Goal: Task Accomplishment & Management: Manage account settings

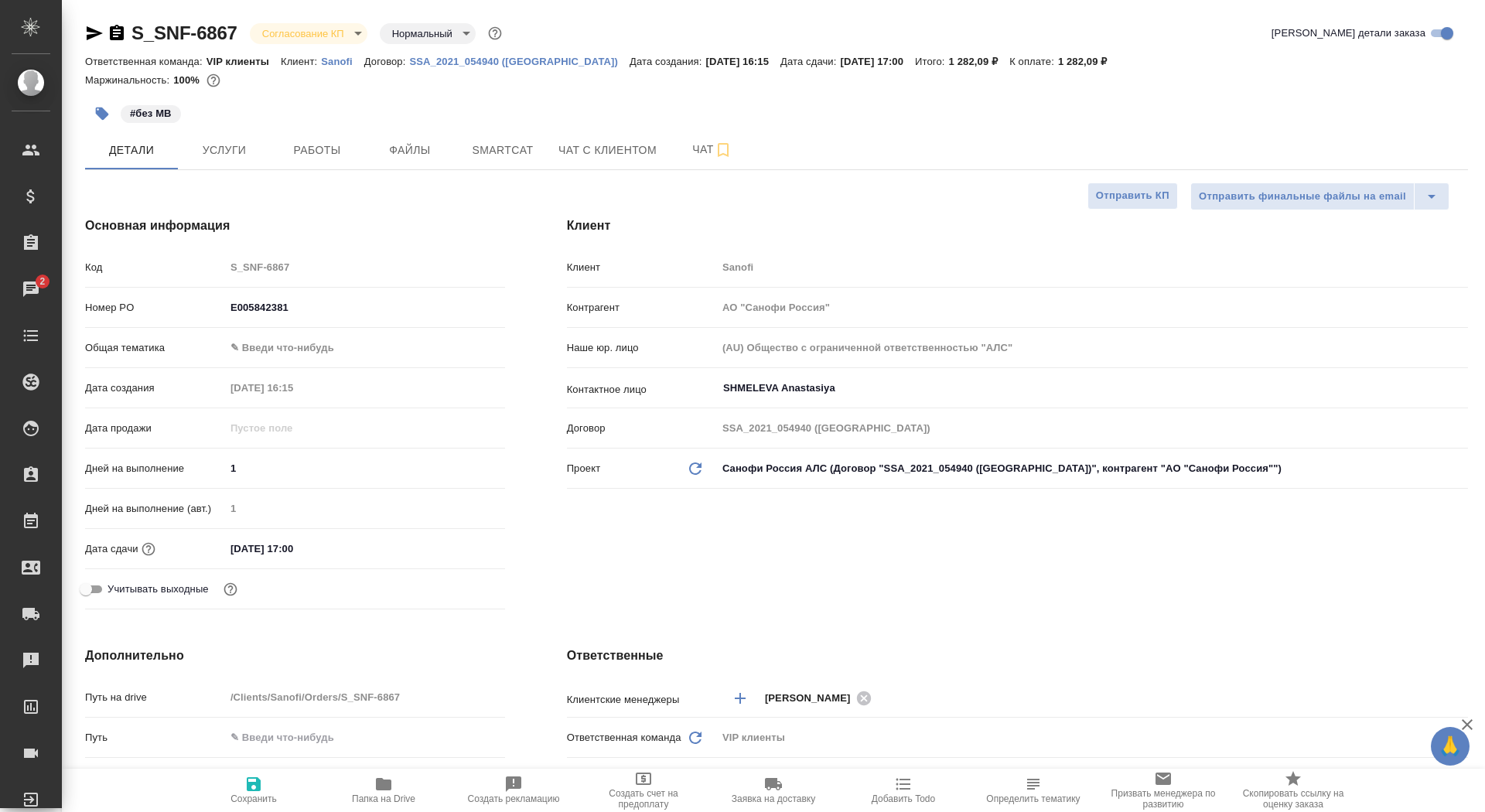
select select "RU"
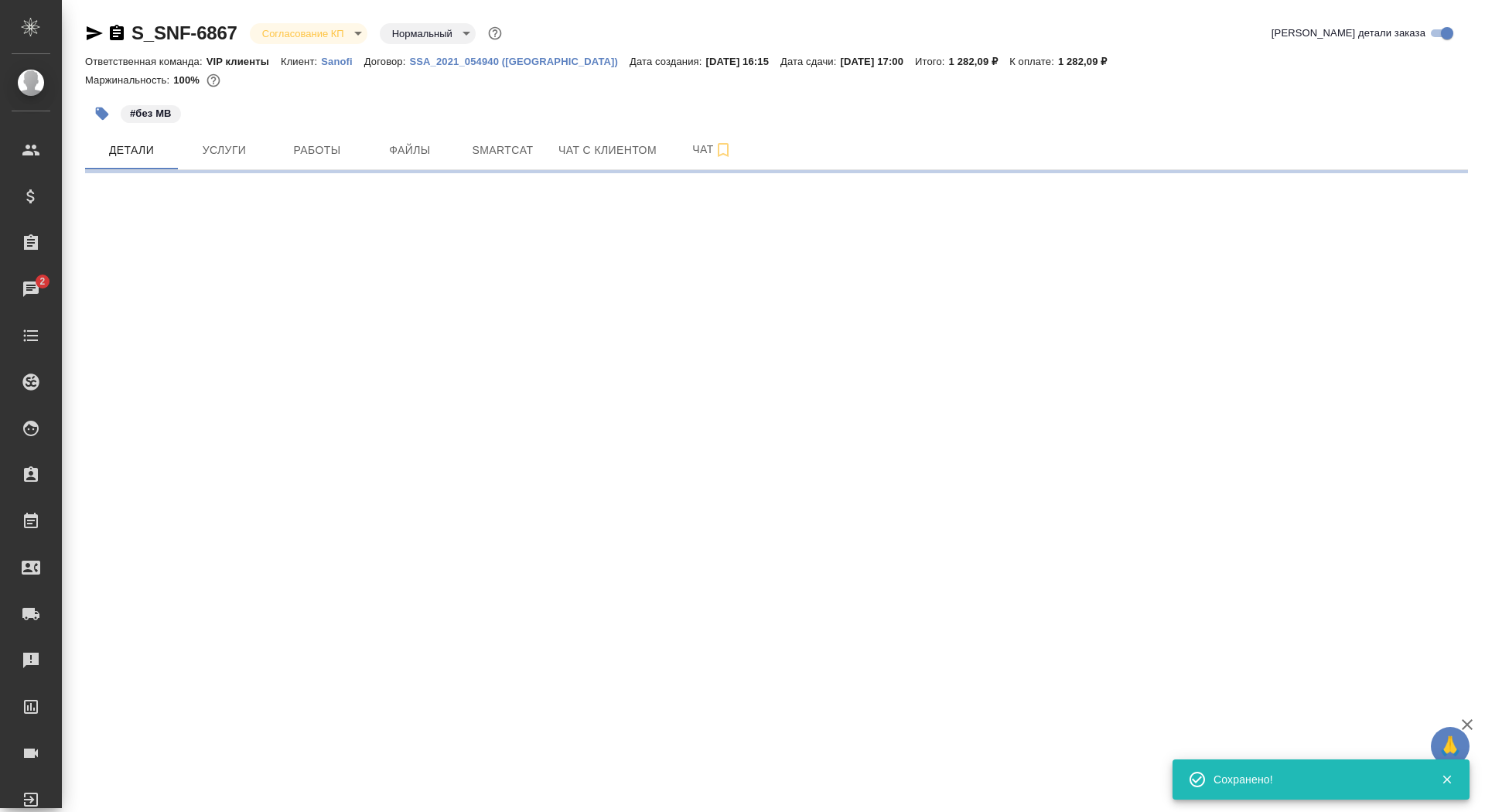
select select "RU"
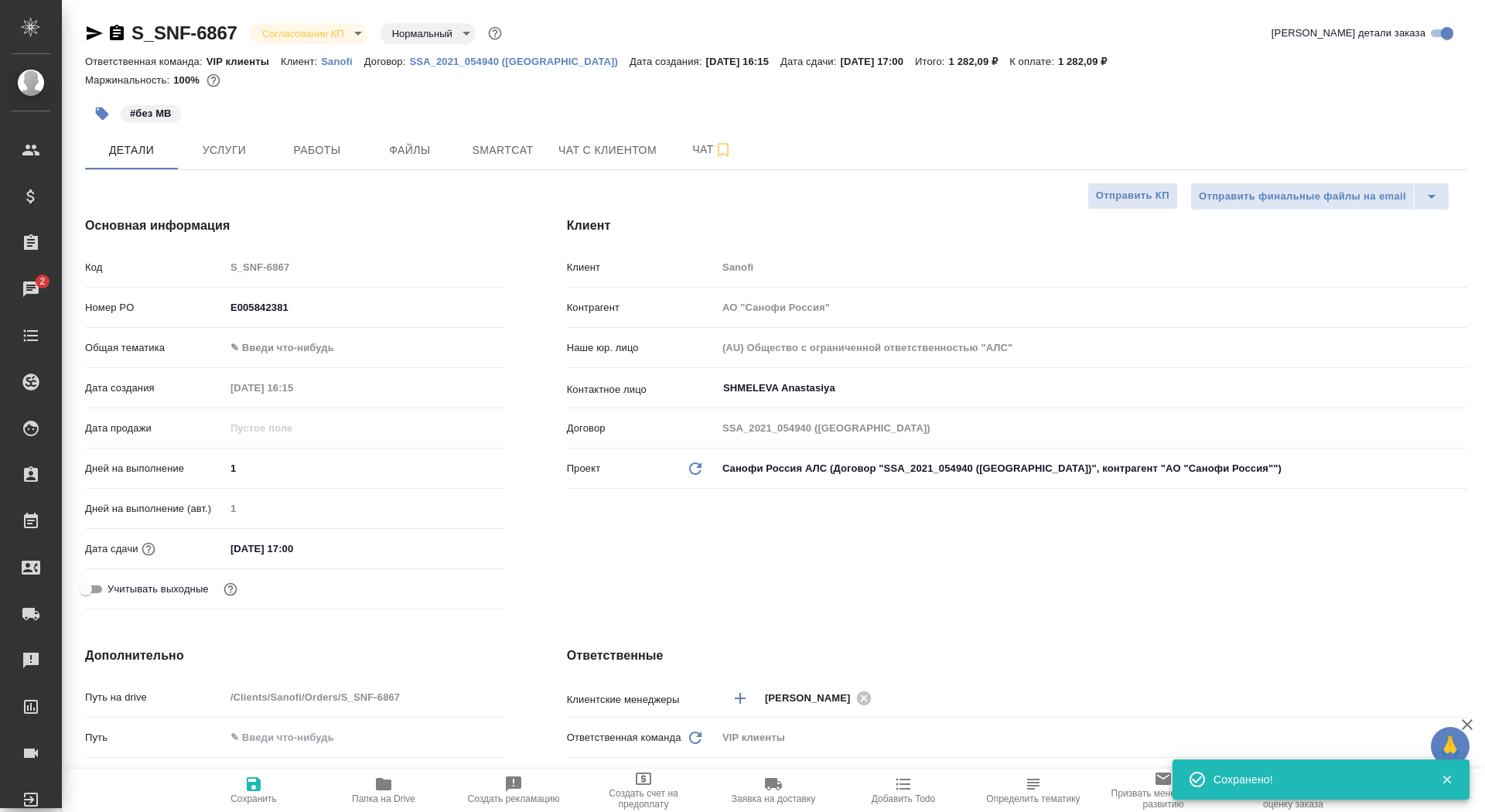
type textarea "x"
type input "[PERSON_NAME]"
type input "Комаров Роман"
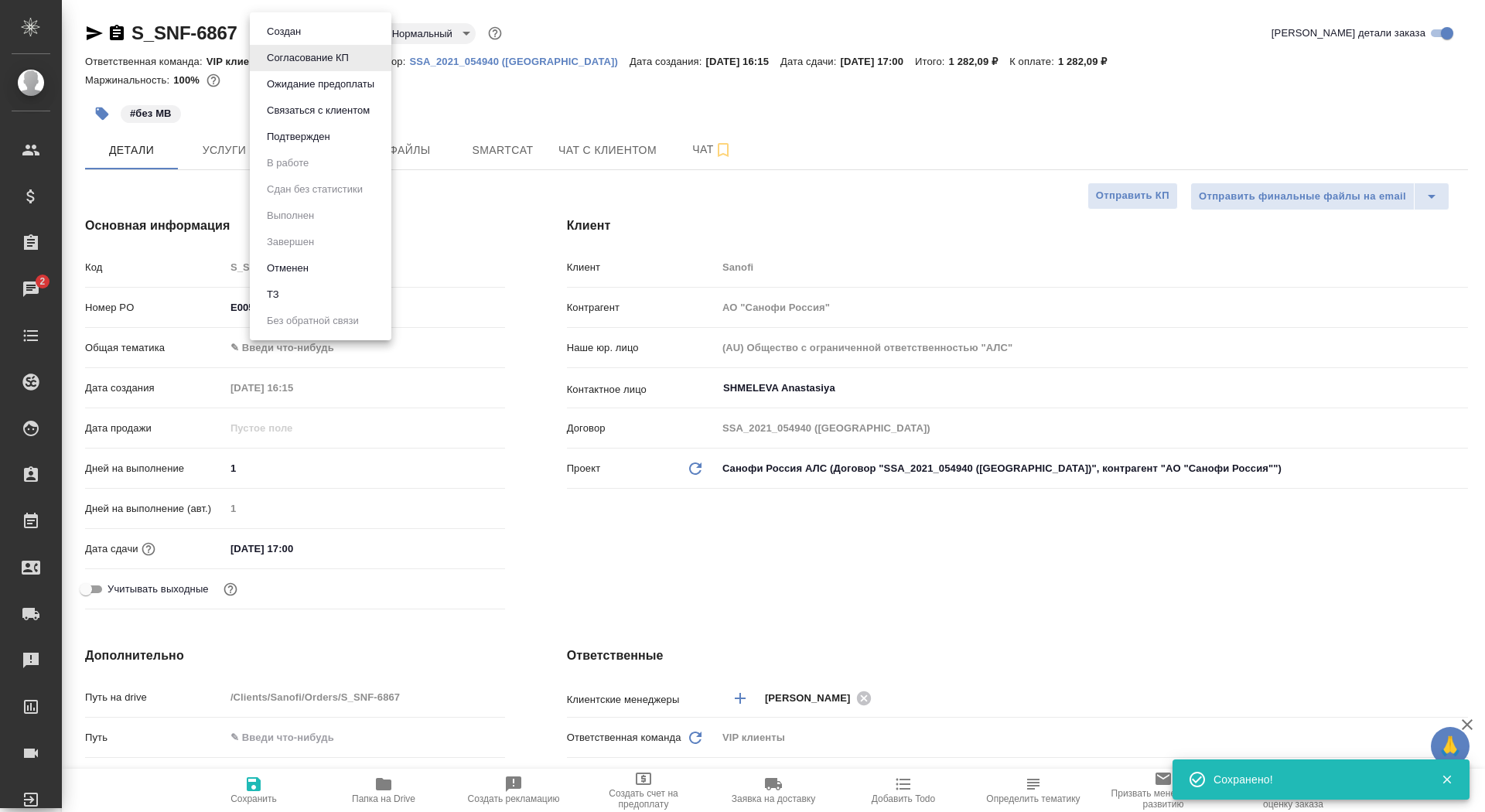
click at [305, 33] on body "🙏 .cls-1 fill:#fff; AWATERA Saydasheva Dilyara Клиенты Спецификации Заказы 2 Ча…" at bounding box center [742, 406] width 1485 height 812
click at [323, 138] on button "Подтвержден" at bounding box center [298, 137] width 72 height 17
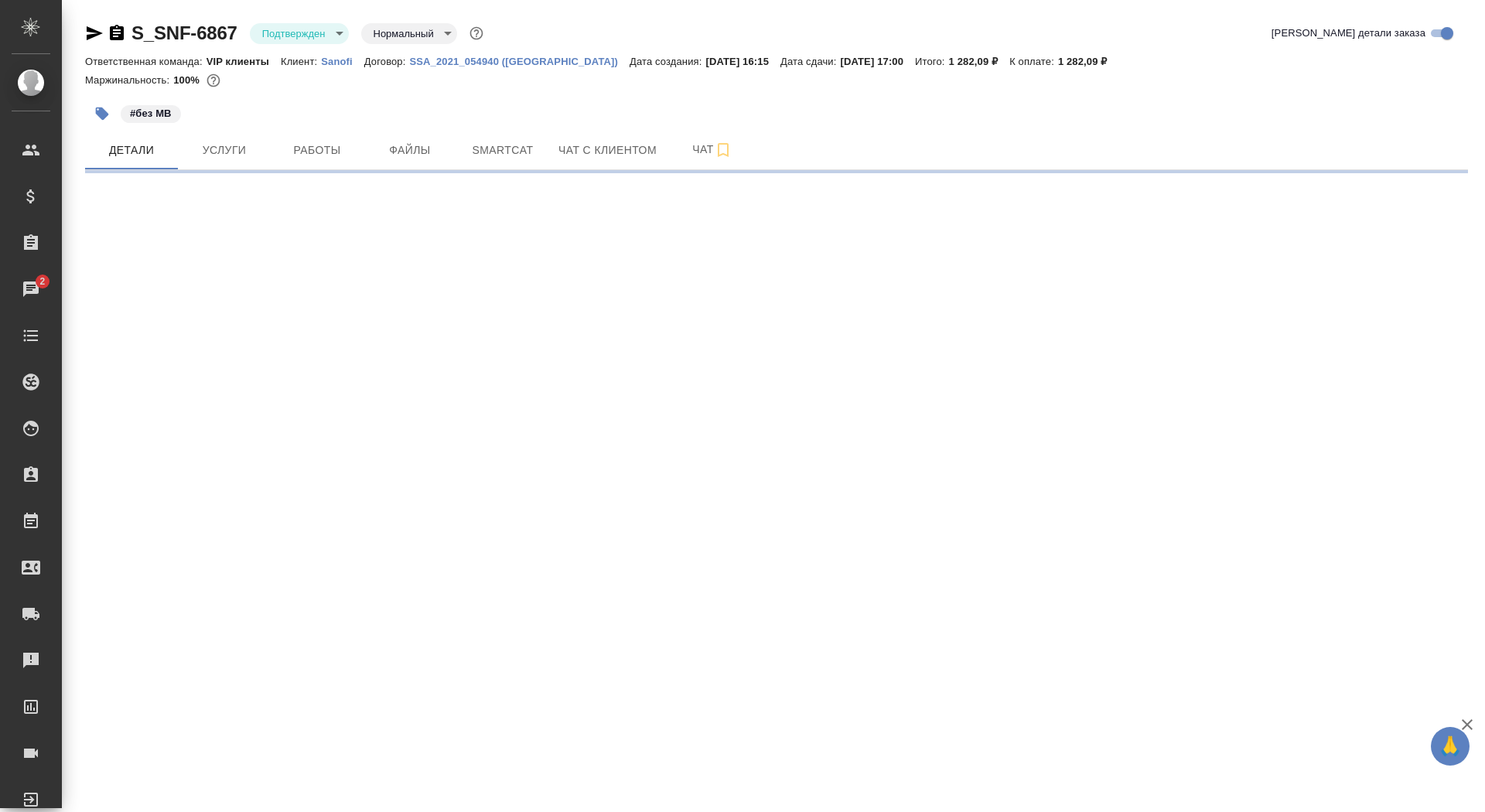
select select "RU"
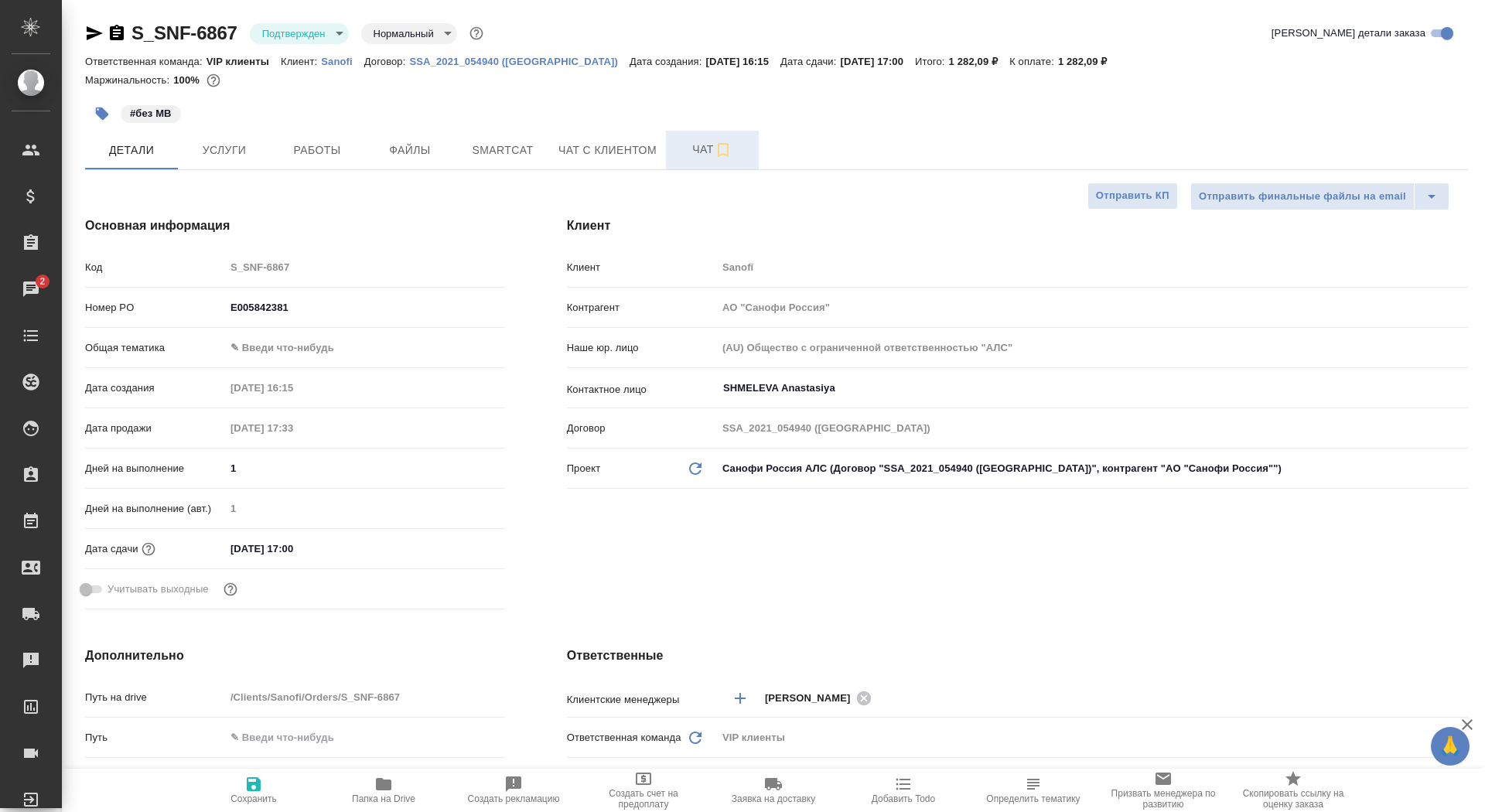
type textarea "x"
click at [685, 160] on button "Чат" at bounding box center [712, 149] width 93 height 39
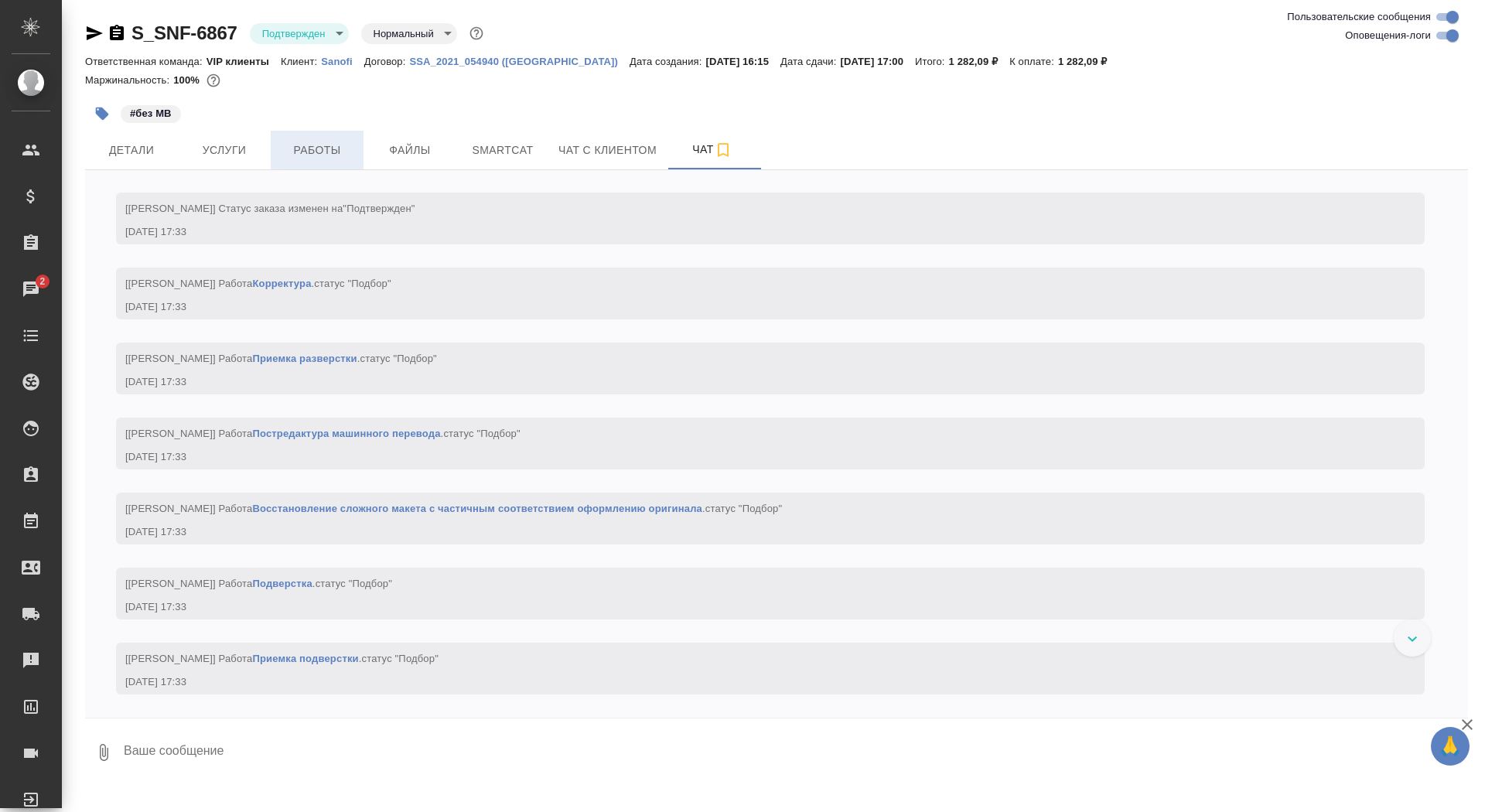
scroll to position [1096, 0]
click at [216, 154] on span "Услуги" at bounding box center [224, 150] width 74 height 19
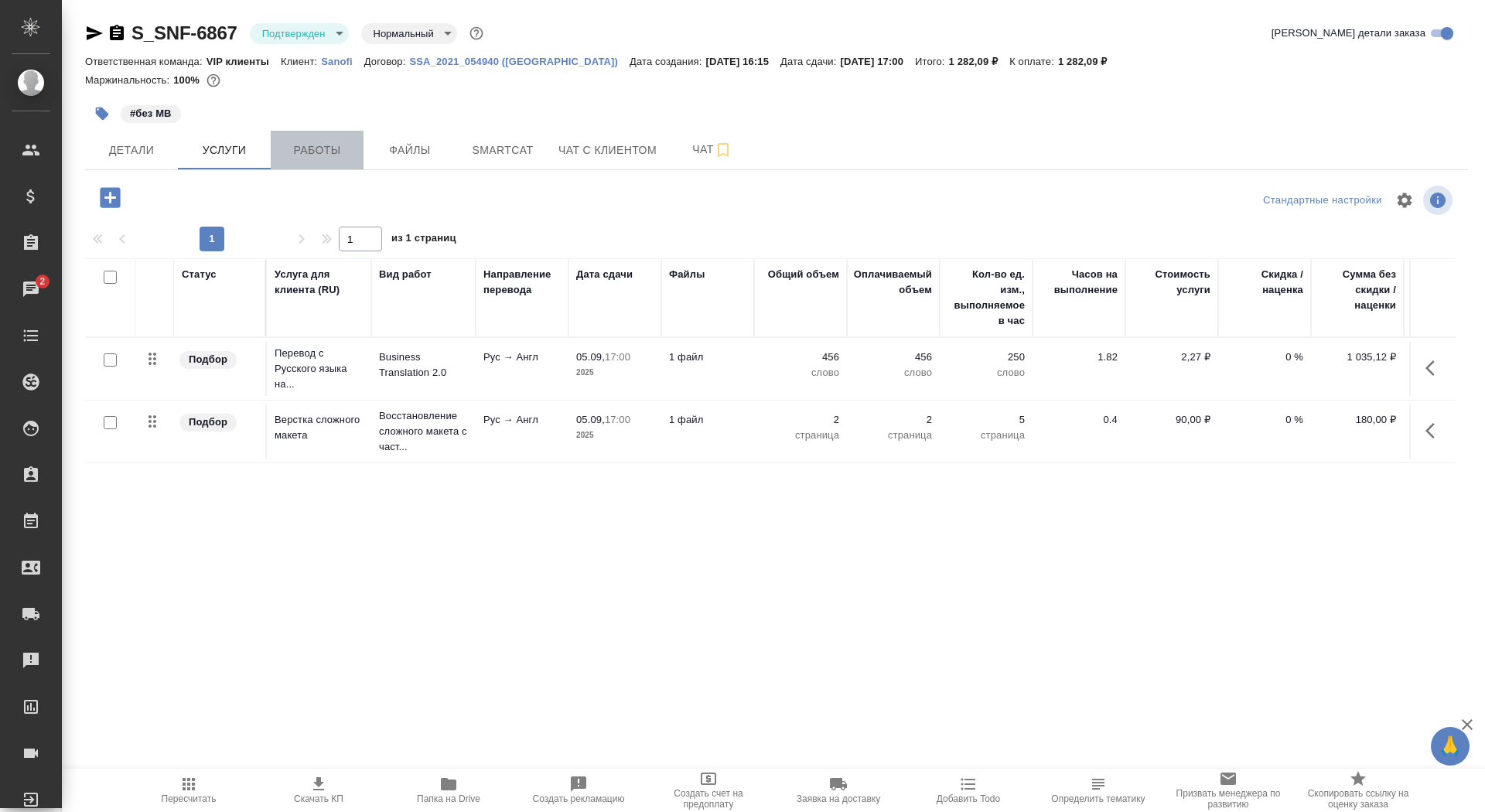
click at [327, 152] on span "Работы" at bounding box center [316, 150] width 74 height 19
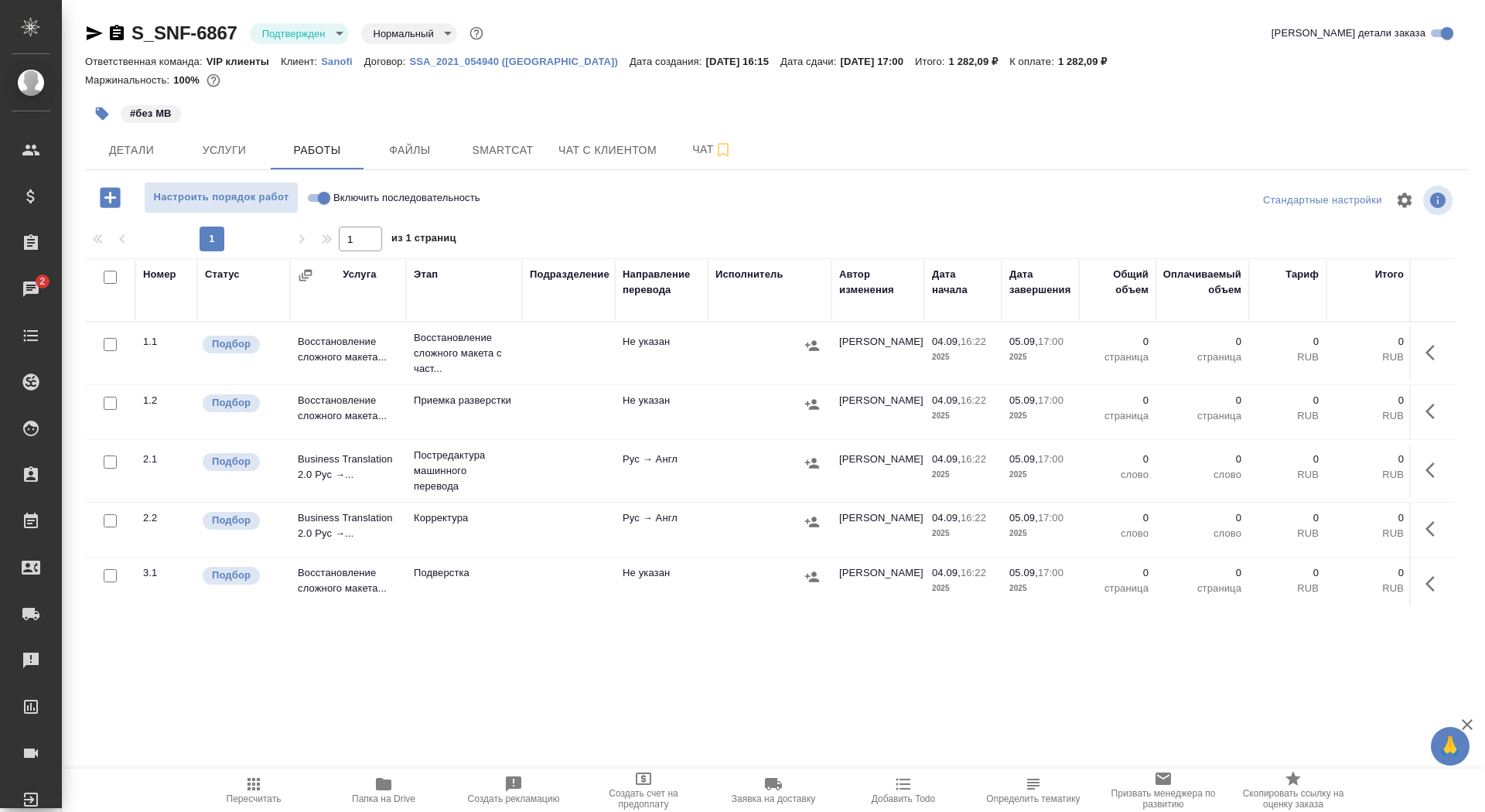
click at [1430, 357] on icon "button" at bounding box center [1434, 352] width 18 height 18
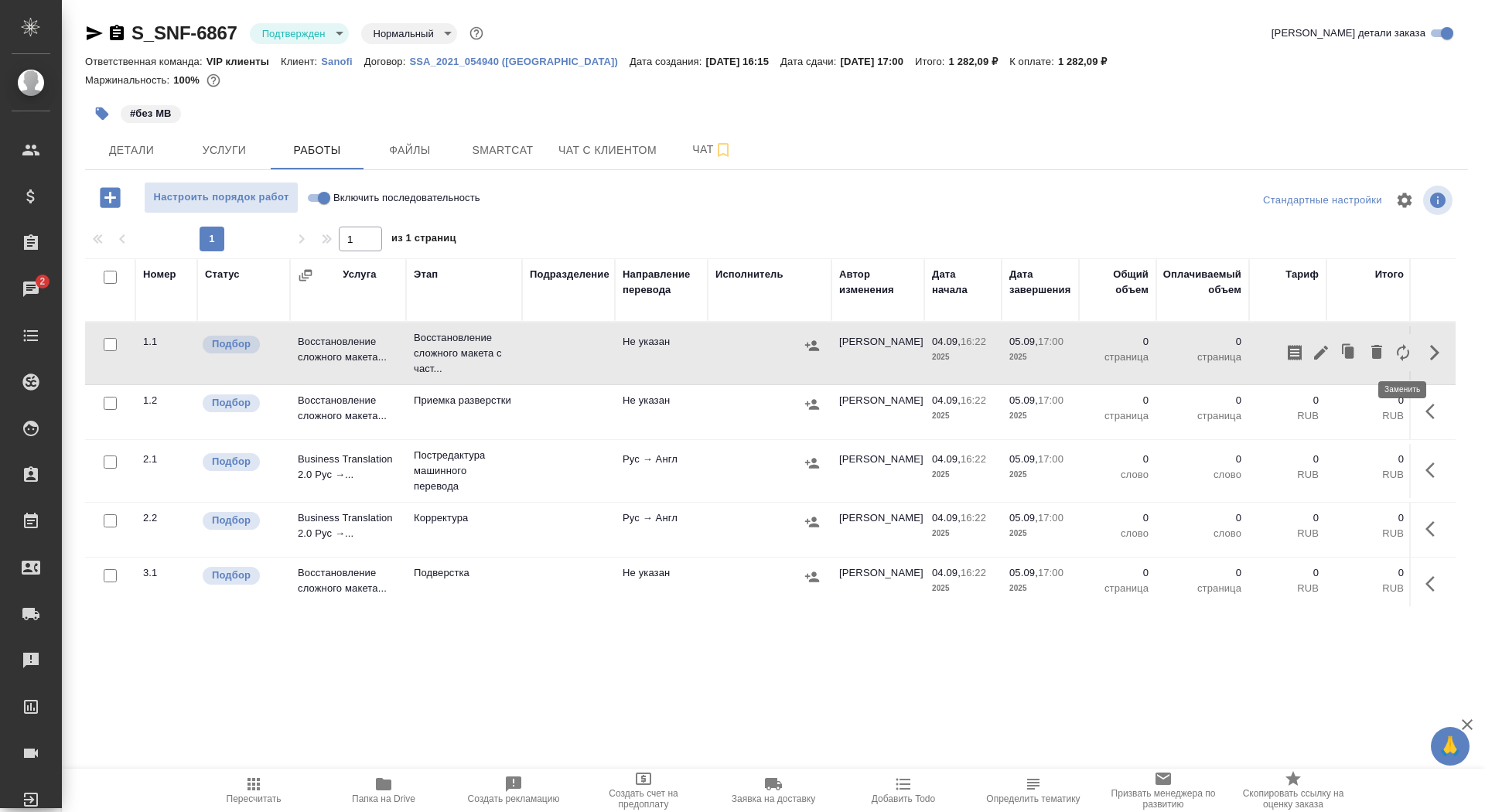
click at [1400, 357] on icon "button" at bounding box center [1403, 352] width 18 height 18
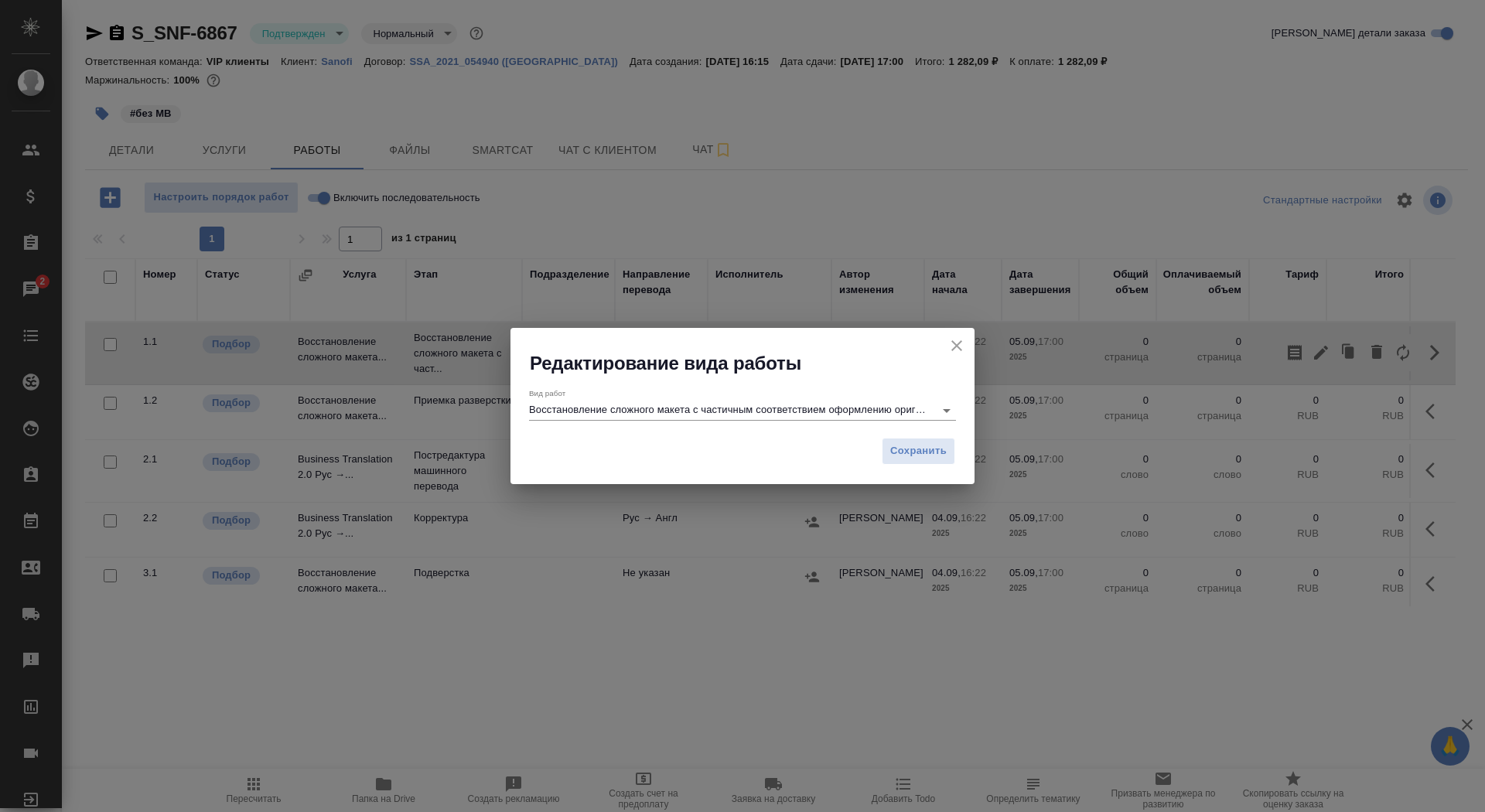
click at [834, 402] on input "Восстановление сложного макета с частичным соответствием оформлению оригинала" at bounding box center [728, 409] width 398 height 18
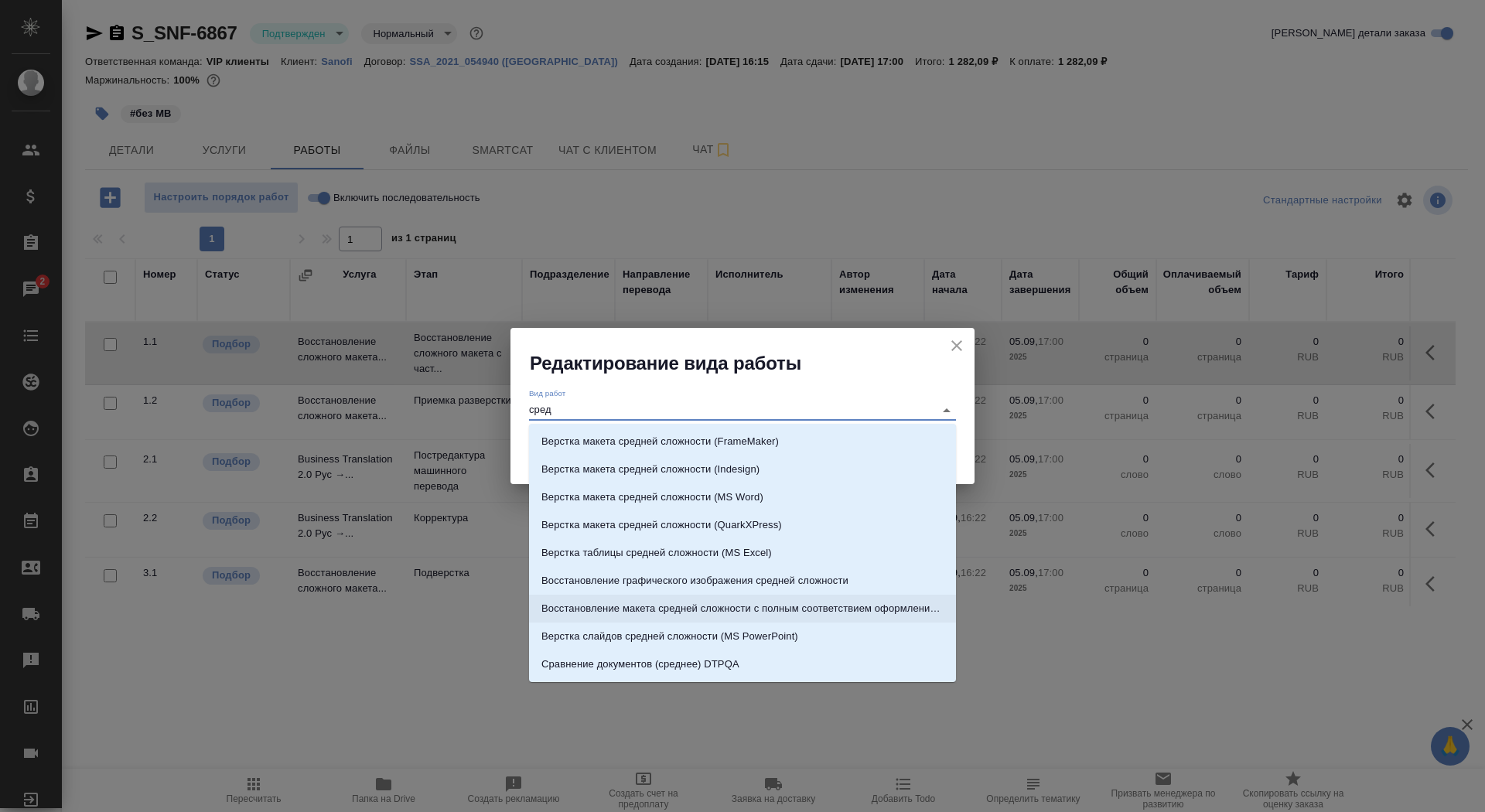
click at [848, 605] on p "Восстановление макета средней сложности с полным соответствием оформлению ориги…" at bounding box center [742, 609] width 402 height 15
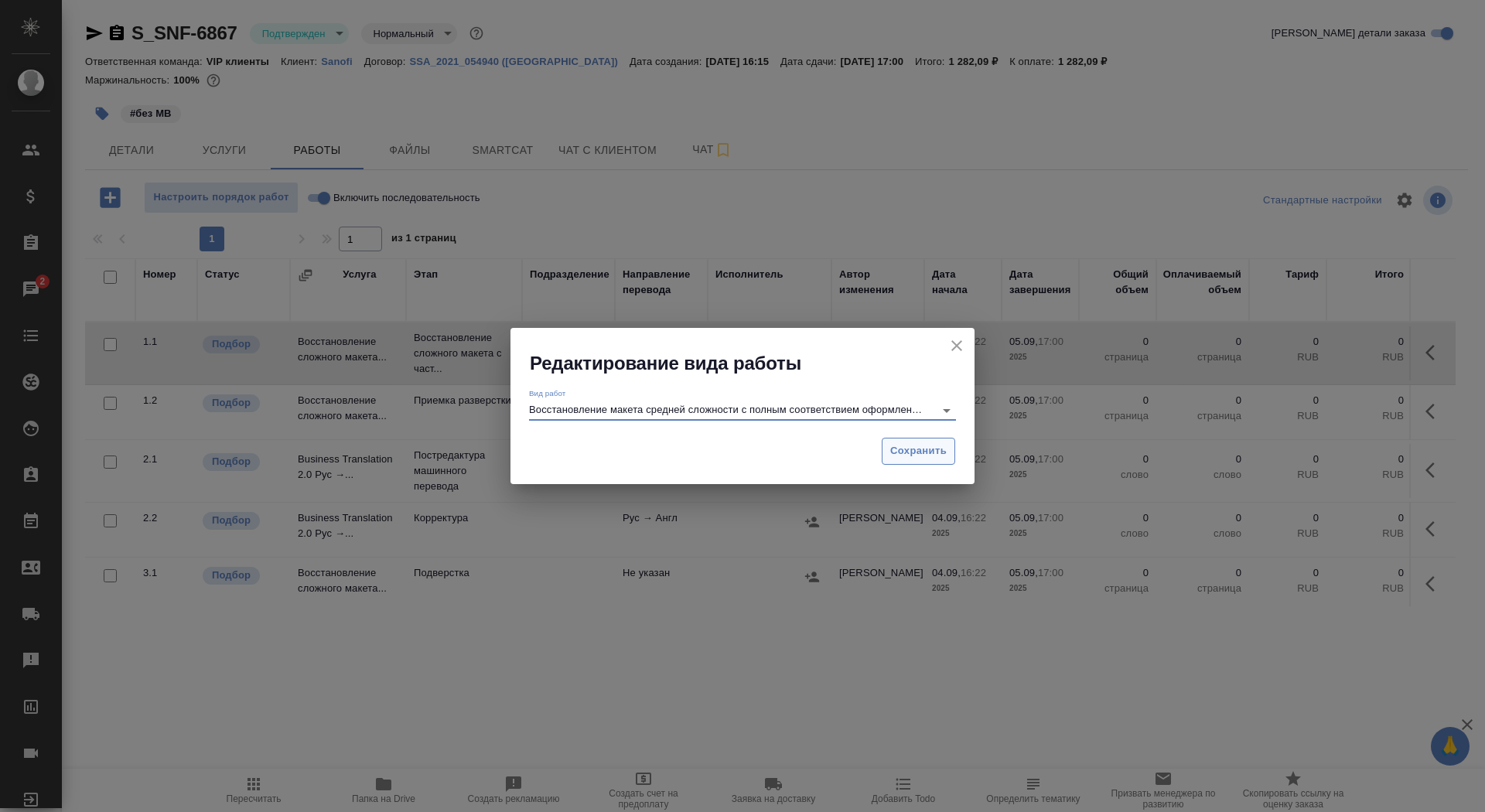
type input "Восстановление макета средней сложности с полным соответствием оформлению ориги…"
click at [923, 448] on span "Сохранить" at bounding box center [919, 451] width 57 height 17
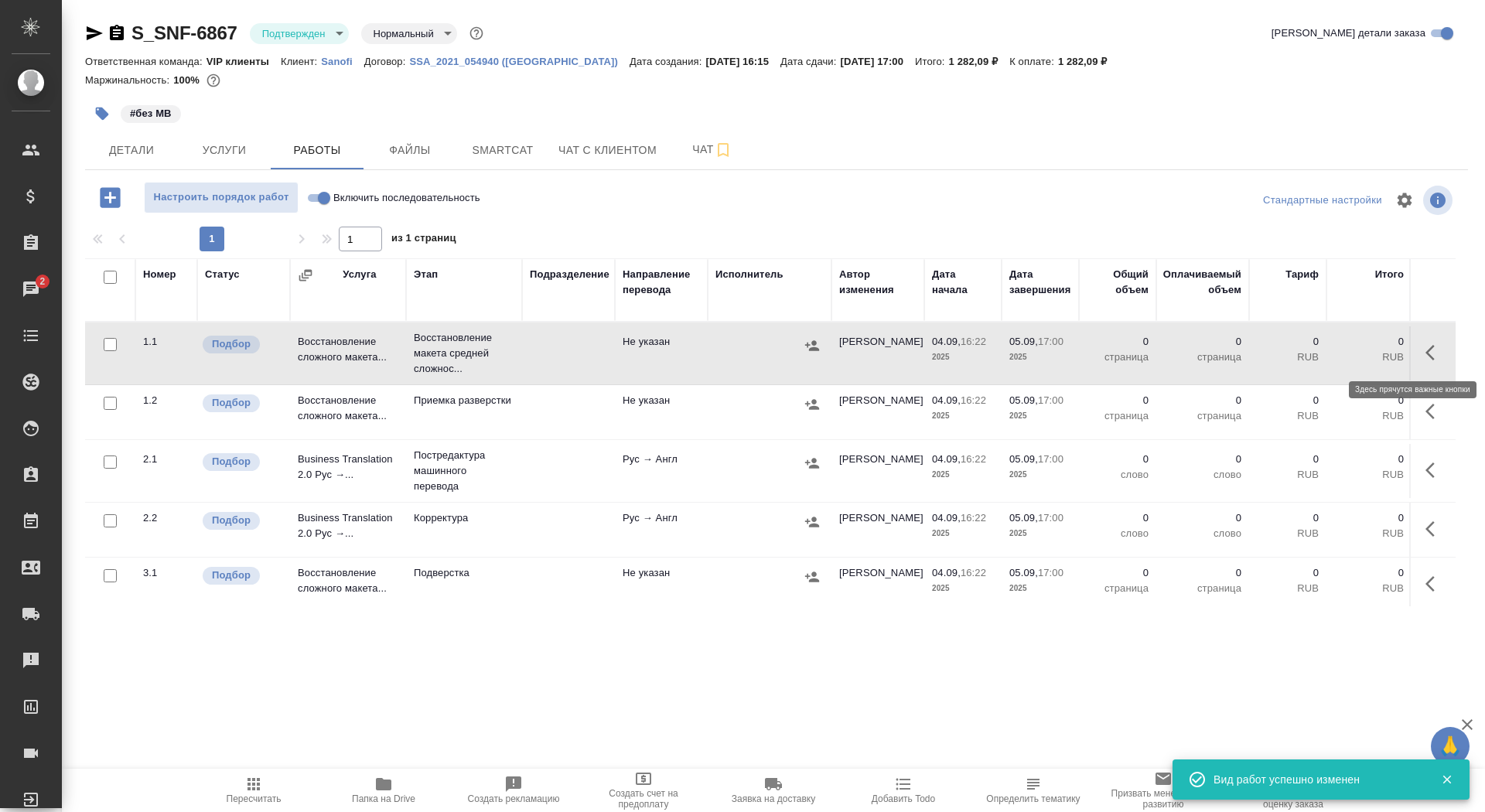
click at [1437, 348] on icon "button" at bounding box center [1434, 352] width 18 height 18
click at [1319, 349] on icon "button" at bounding box center [1321, 352] width 18 height 18
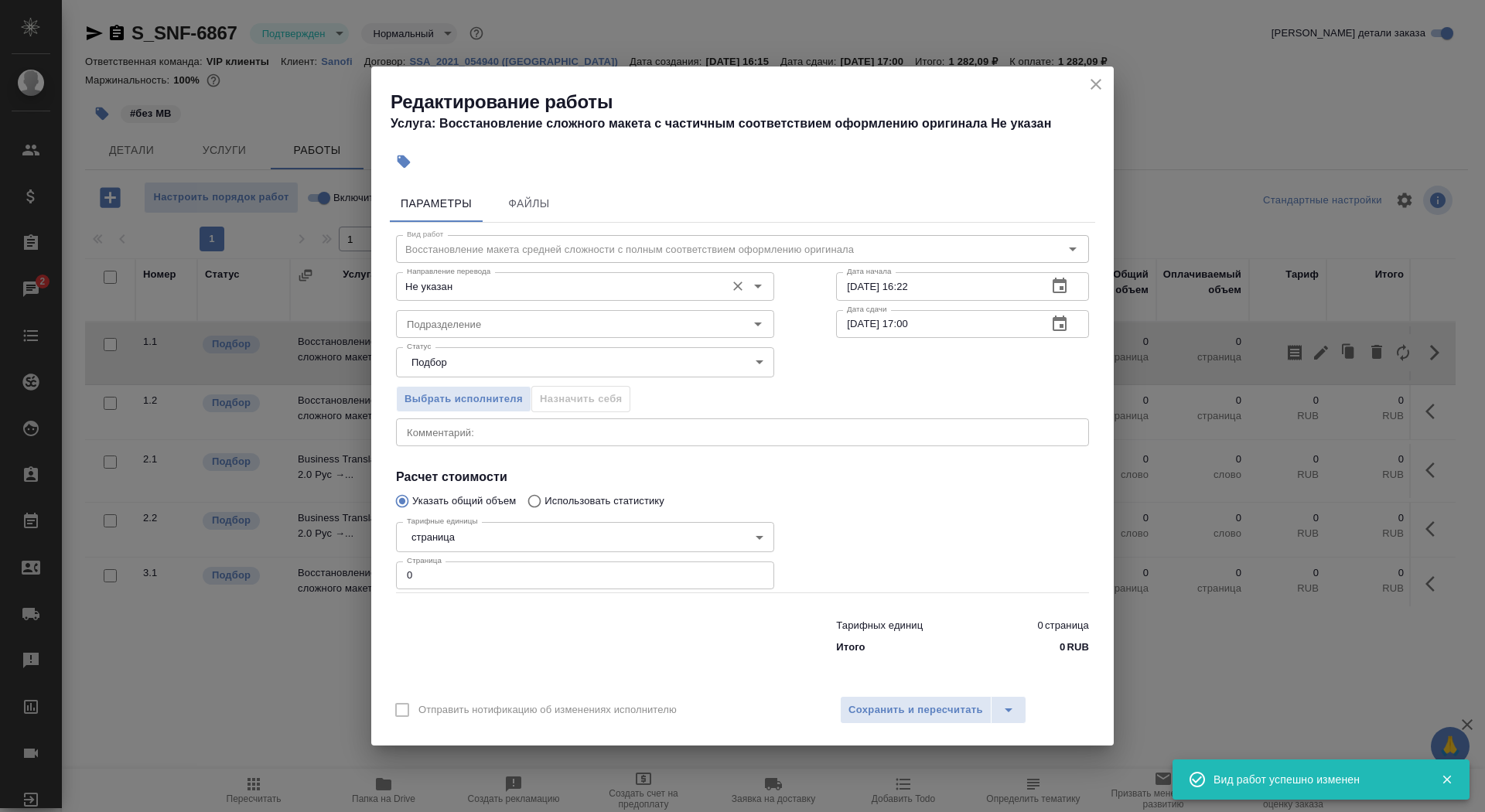
click at [573, 271] on div "Направление перевода Не указан Направление перевода" at bounding box center [585, 284] width 378 height 37
click at [575, 283] on input "Не указан" at bounding box center [559, 285] width 317 height 18
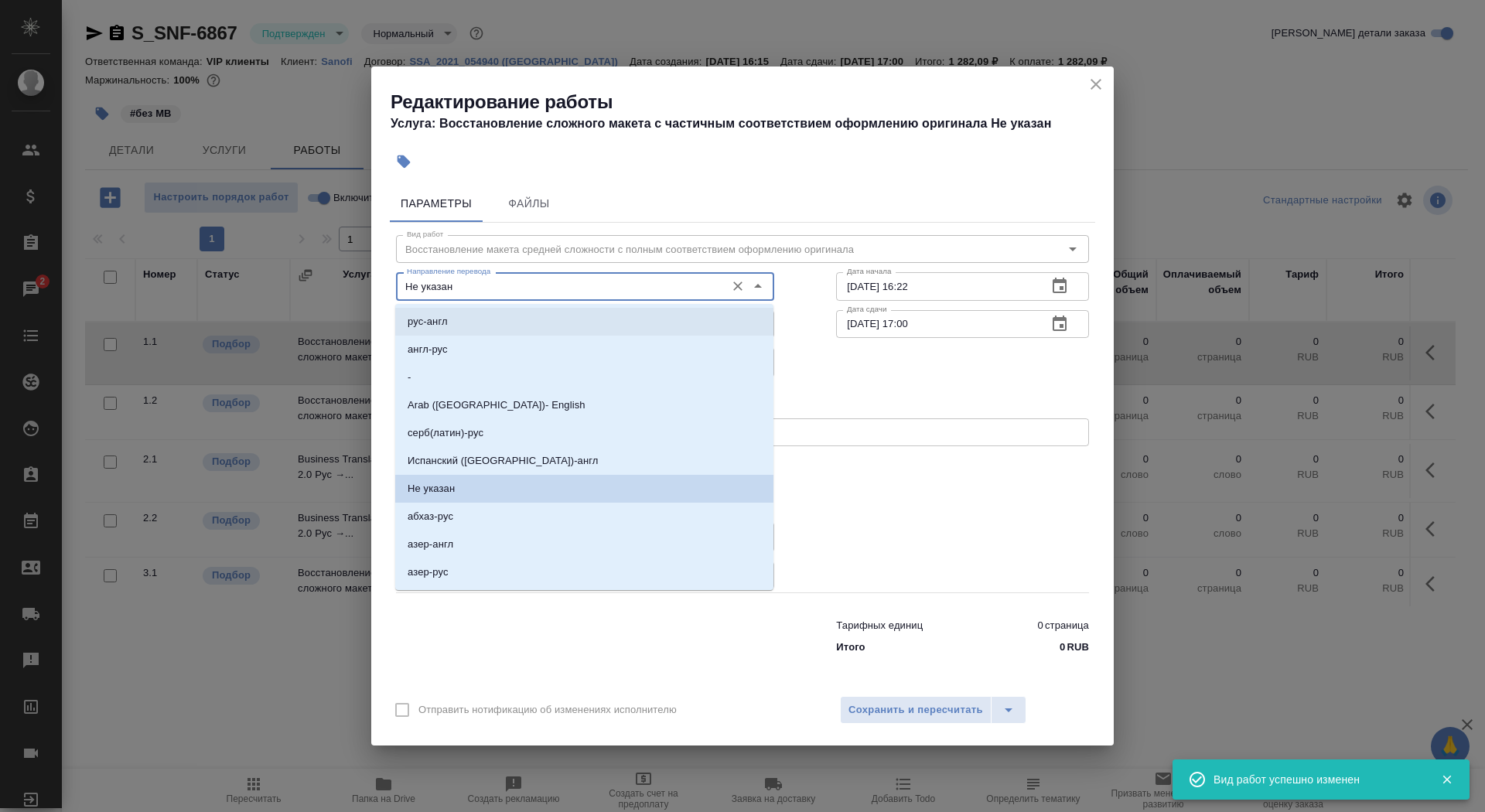
click at [540, 329] on li "рус-англ" at bounding box center [585, 321] width 378 height 28
type input "рус-англ"
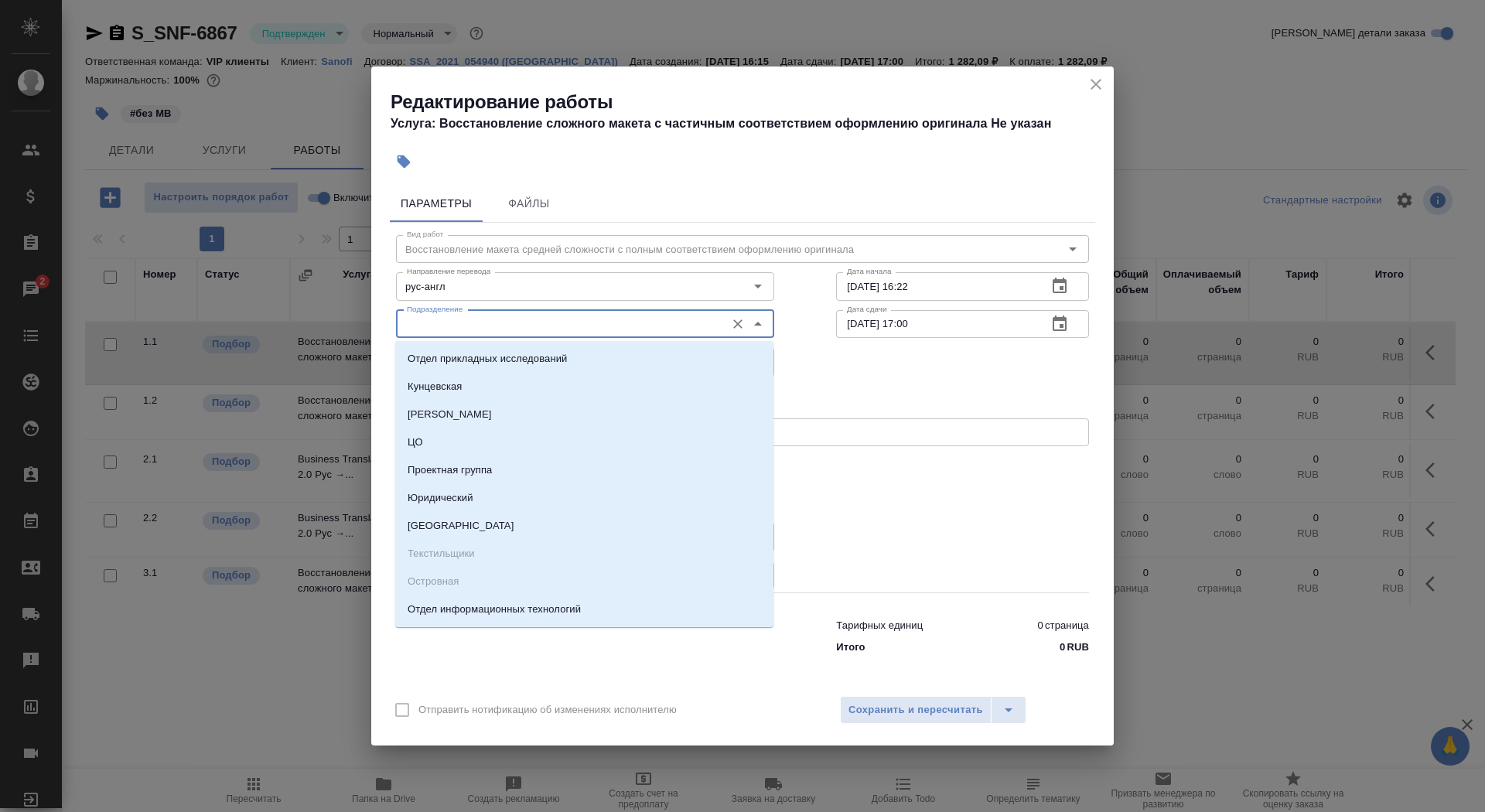
click at [544, 331] on input "Подразделение" at bounding box center [559, 323] width 317 height 18
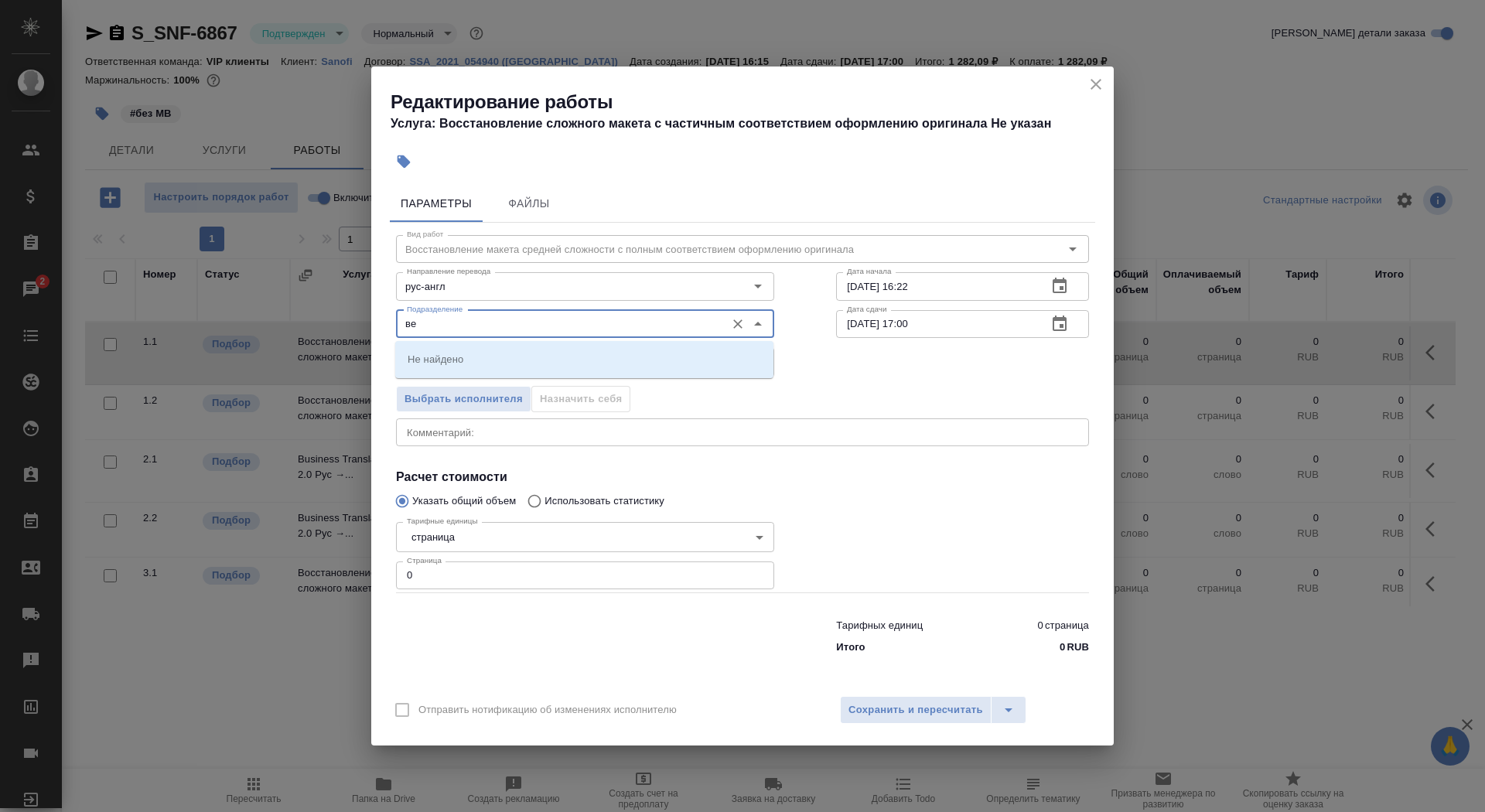
type input "в"
click at [500, 359] on li "DTPlight" at bounding box center [585, 359] width 378 height 28
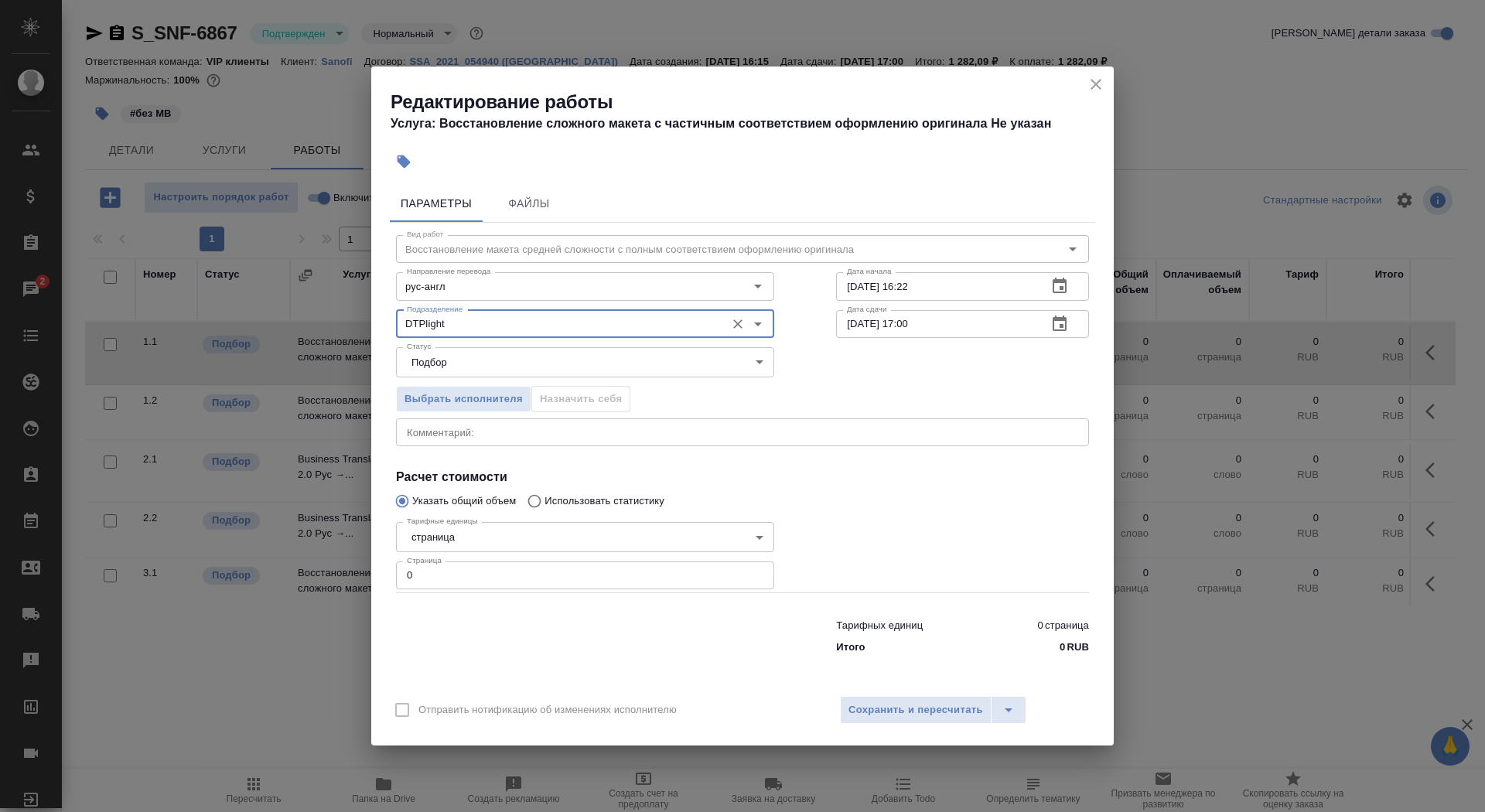
type input "DTPlight"
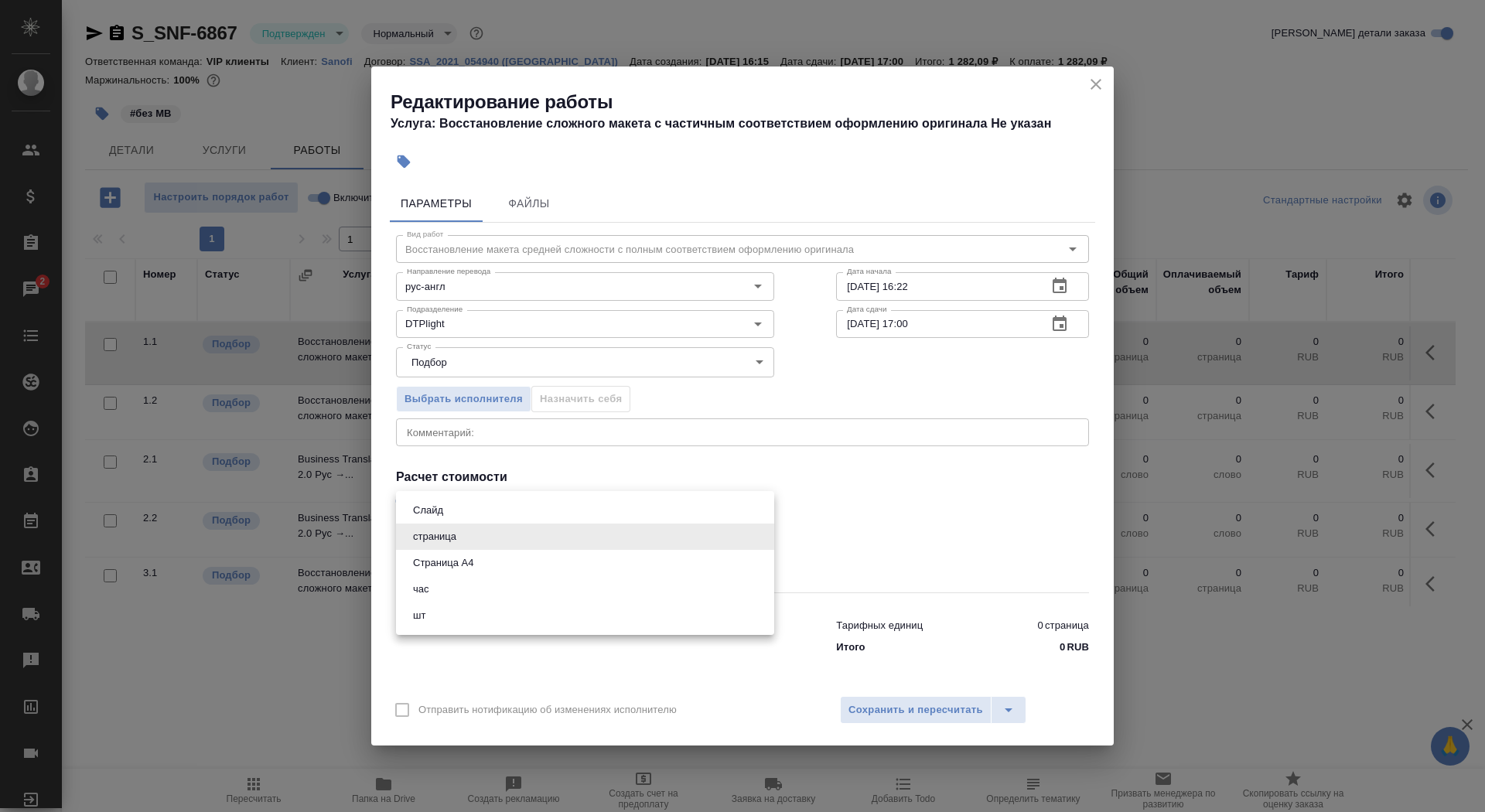
click at [478, 546] on body "🙏 .cls-1 fill:#fff; AWATERA Saydasheva Dilyara Клиенты Спецификации Заказы 2 Ча…" at bounding box center [742, 406] width 1485 height 812
click at [485, 570] on li "Страница А4" at bounding box center [585, 562] width 378 height 26
type input "5f036ec4e16dec2d6b59c8ff"
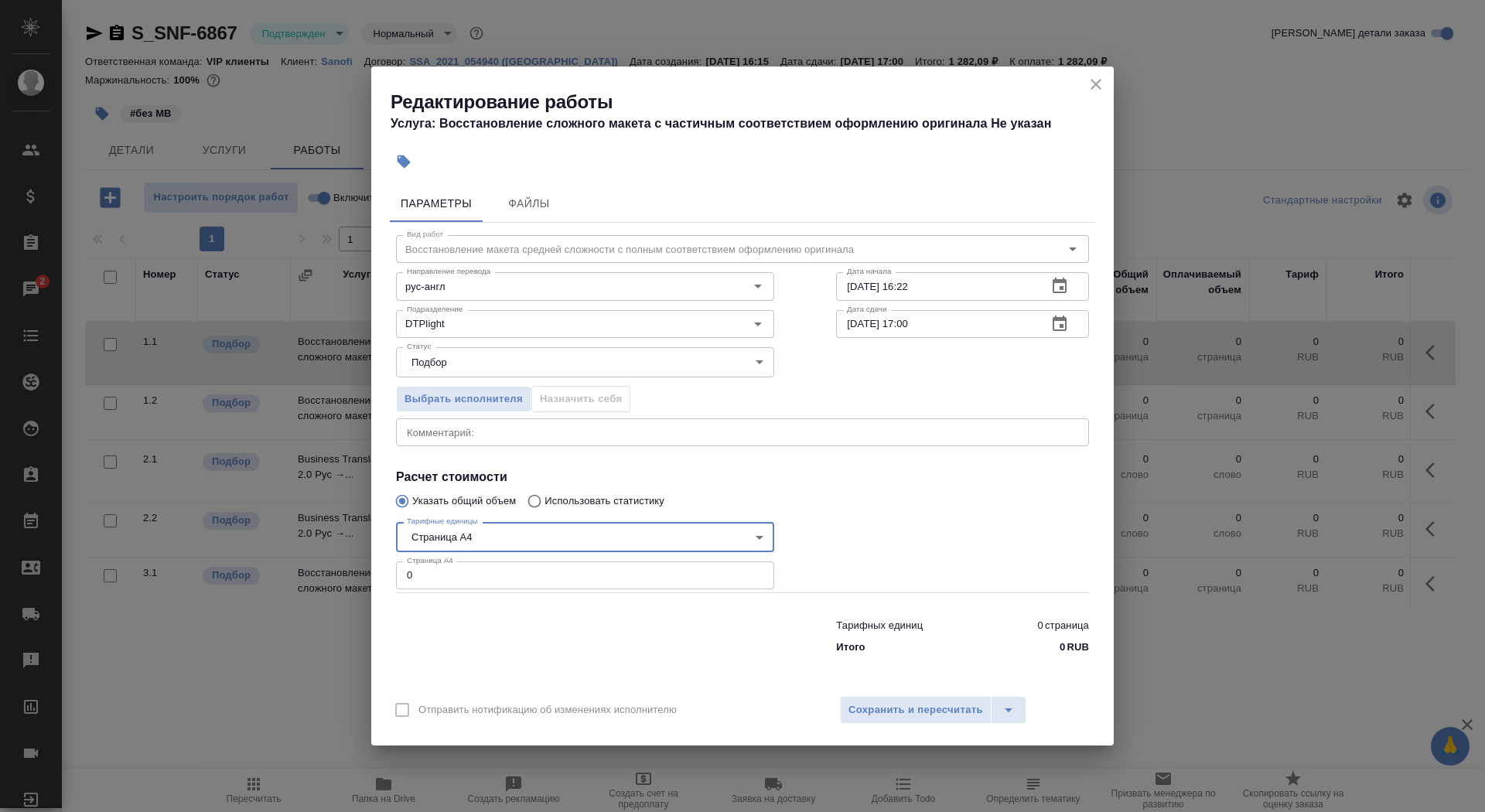
click at [485, 571] on input "0" at bounding box center [585, 575] width 378 height 28
type input "2"
click at [984, 290] on input "04.09.2025 16:22" at bounding box center [936, 285] width 199 height 28
type input "[DATE] 17:33"
click at [1062, 325] on icon "button" at bounding box center [1059, 323] width 14 height 15
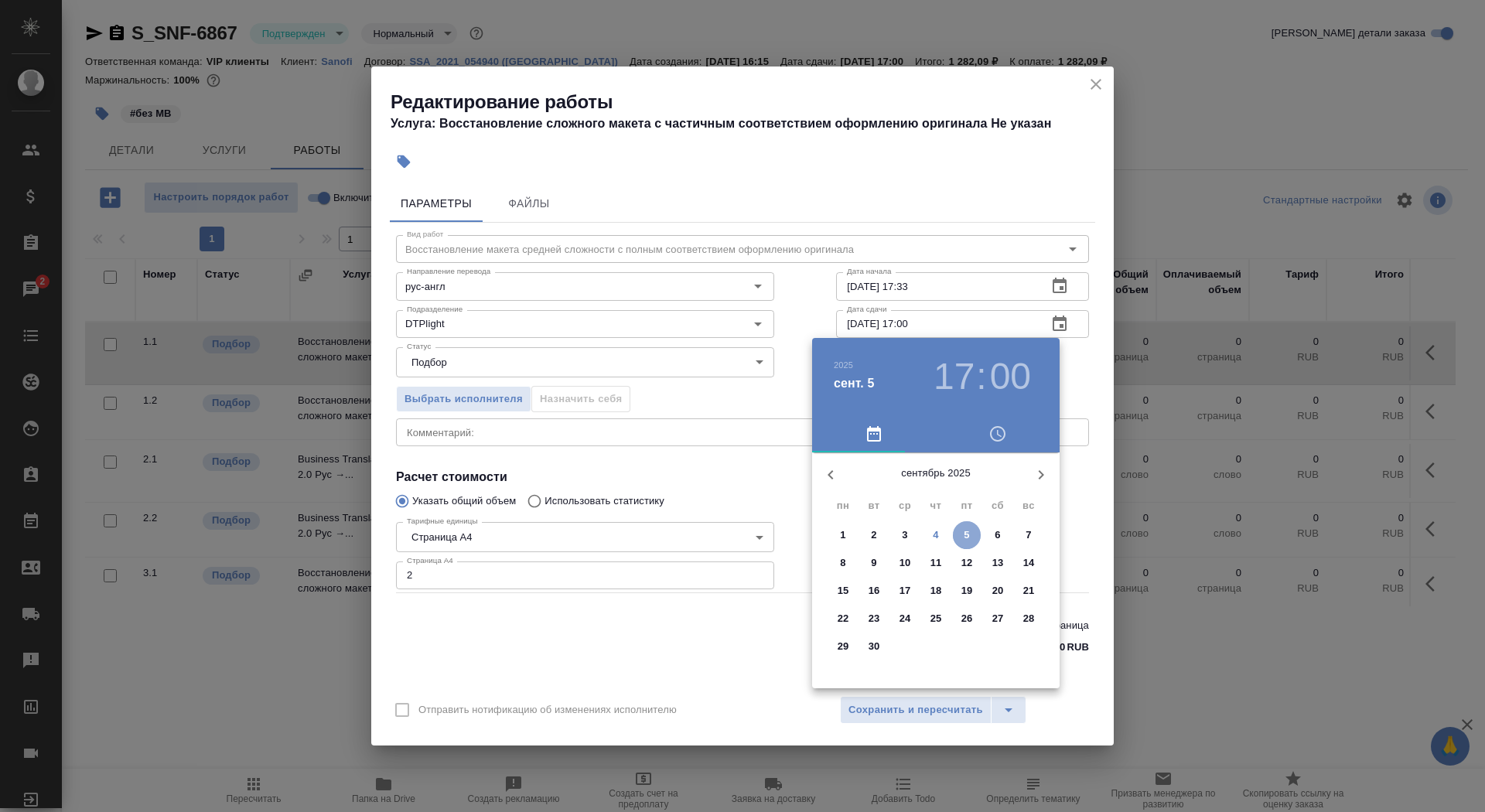
click at [965, 533] on p "5" at bounding box center [967, 535] width 6 height 15
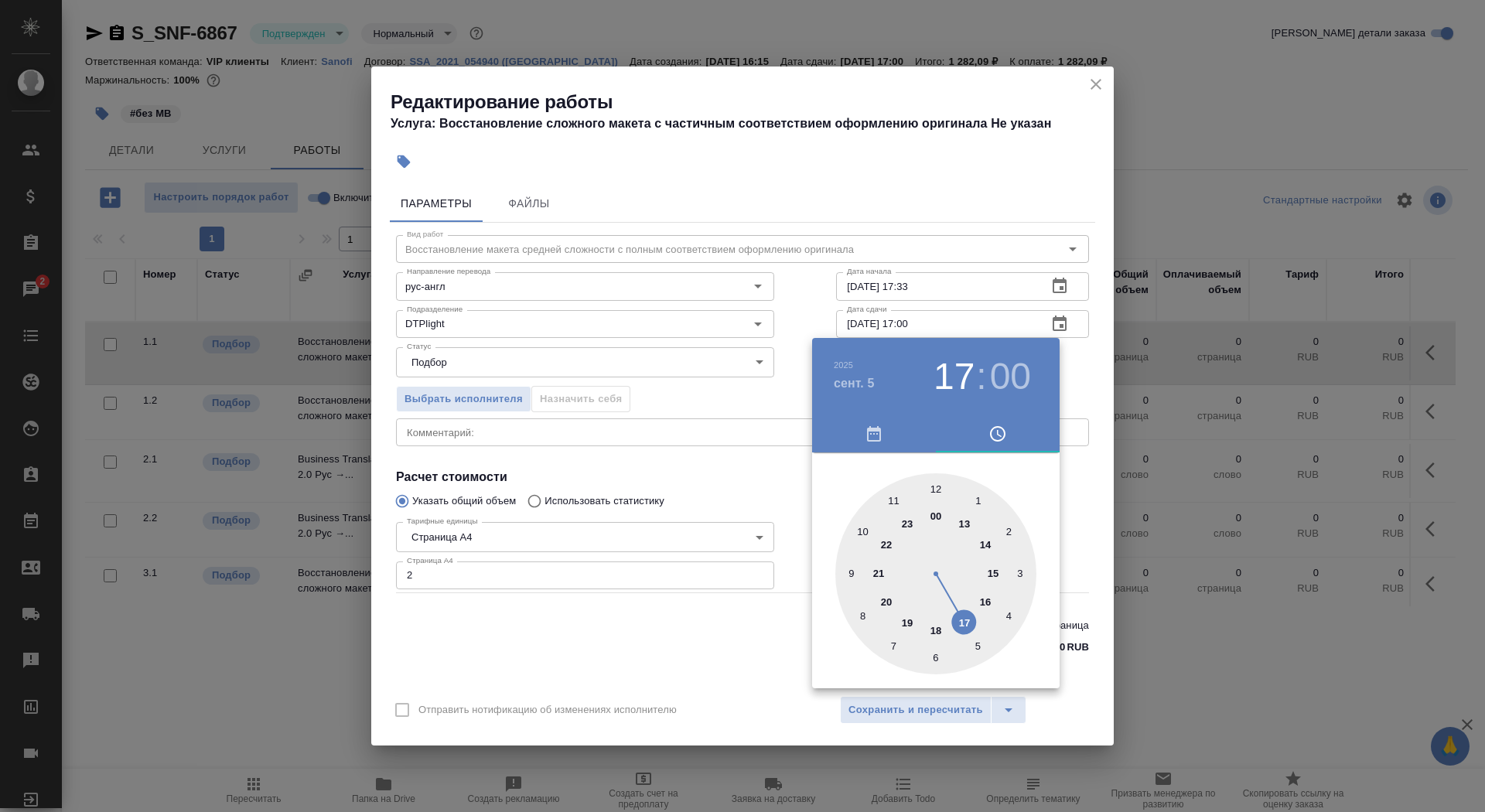
type input "[DATE] 10:00"
click at [865, 529] on div at bounding box center [936, 574] width 201 height 201
click at [750, 483] on div at bounding box center [742, 406] width 1485 height 812
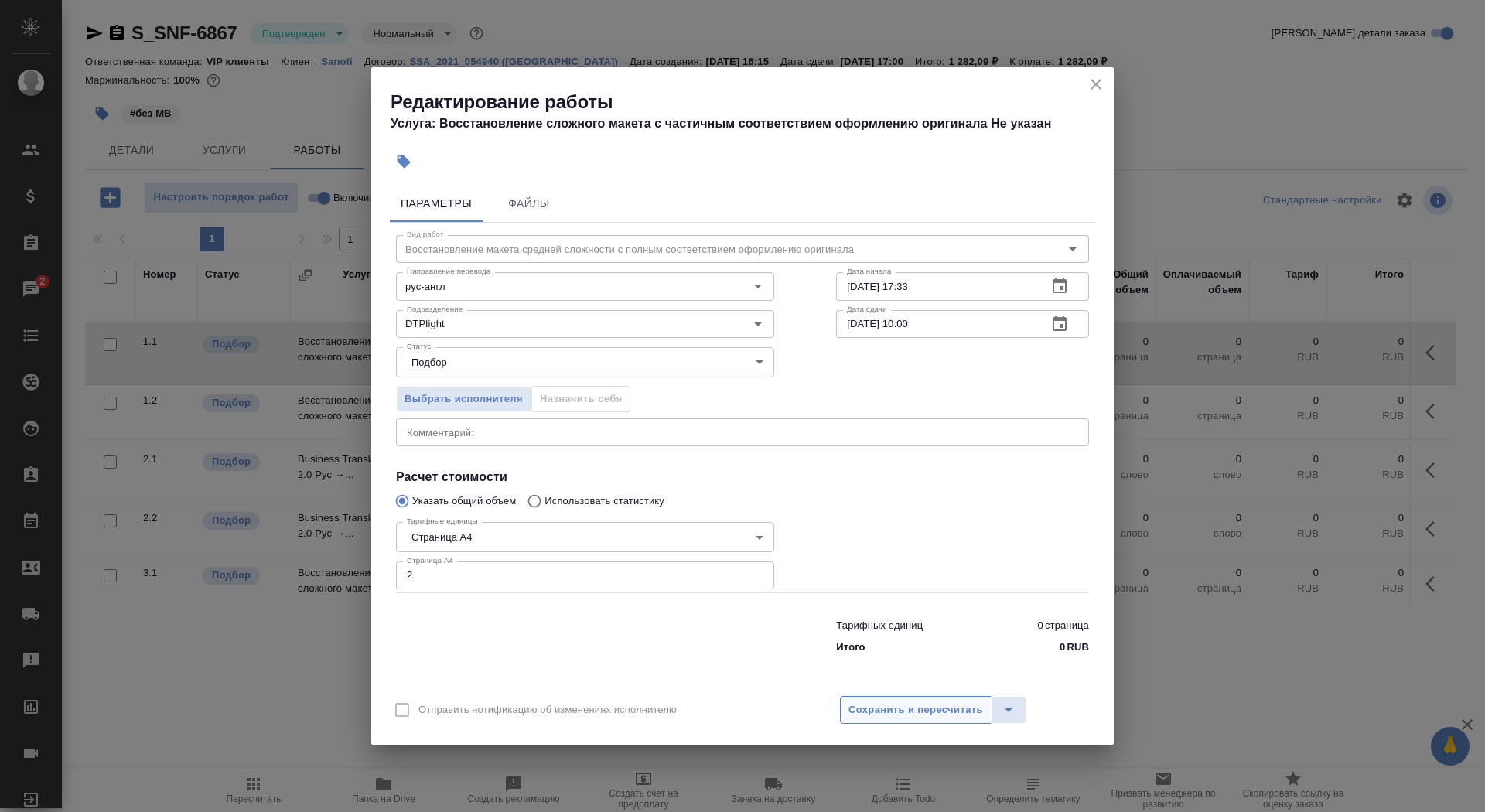
click at [899, 709] on span "Сохранить и пересчитать" at bounding box center [915, 710] width 134 height 17
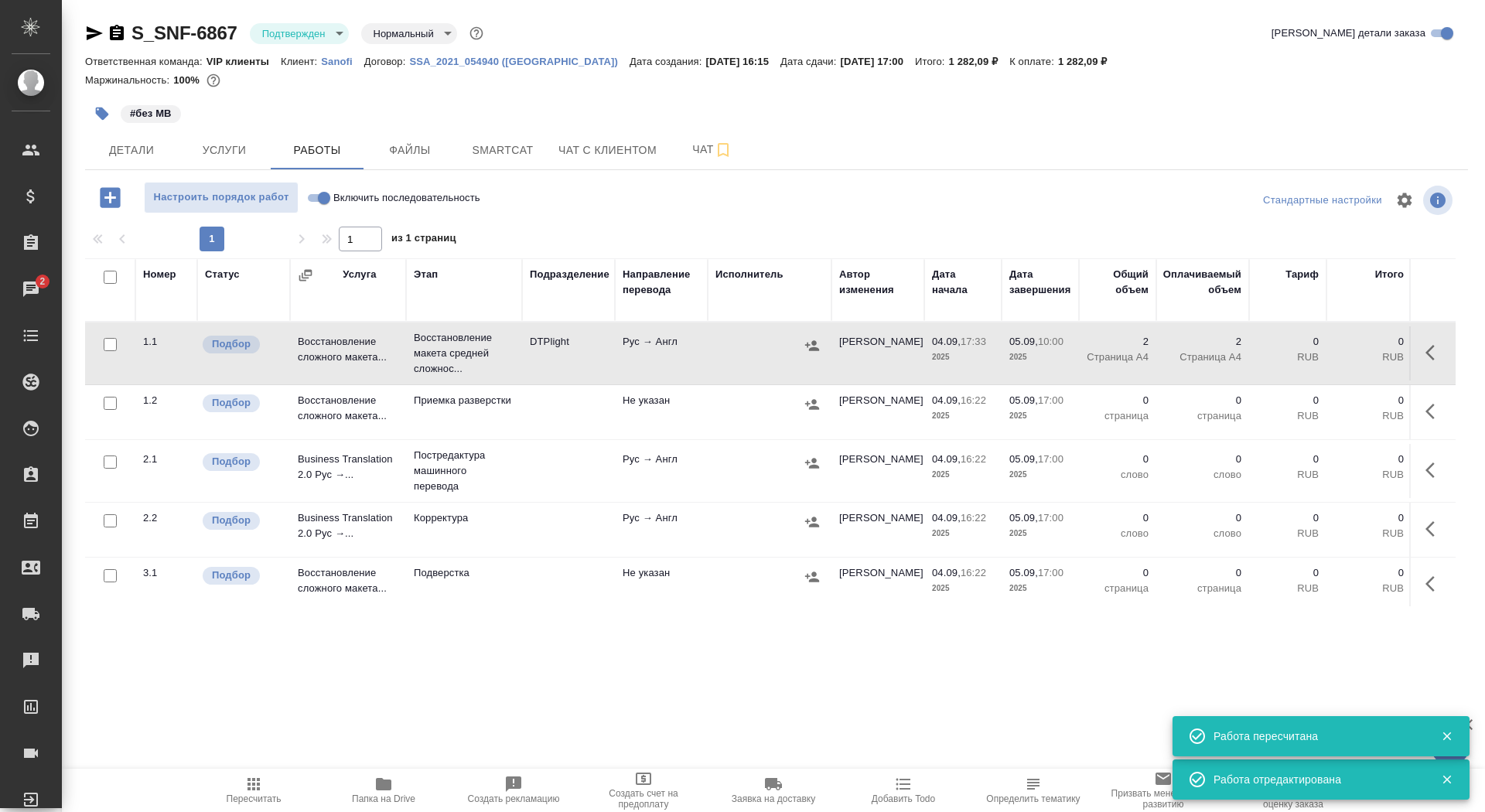
click at [102, 114] on icon "button" at bounding box center [102, 114] width 14 height 14
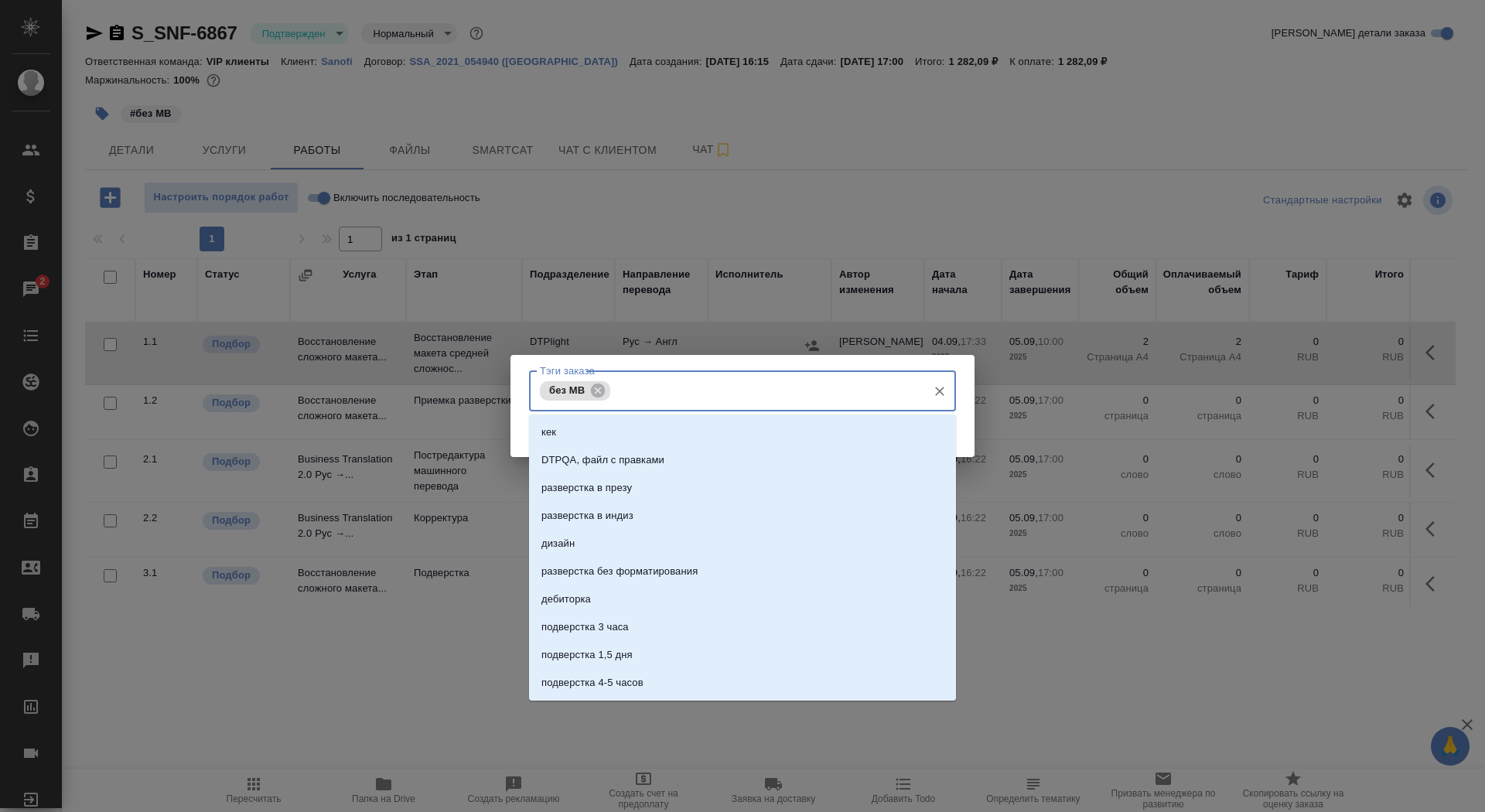
click at [676, 392] on input "Тэги заказа" at bounding box center [767, 390] width 306 height 26
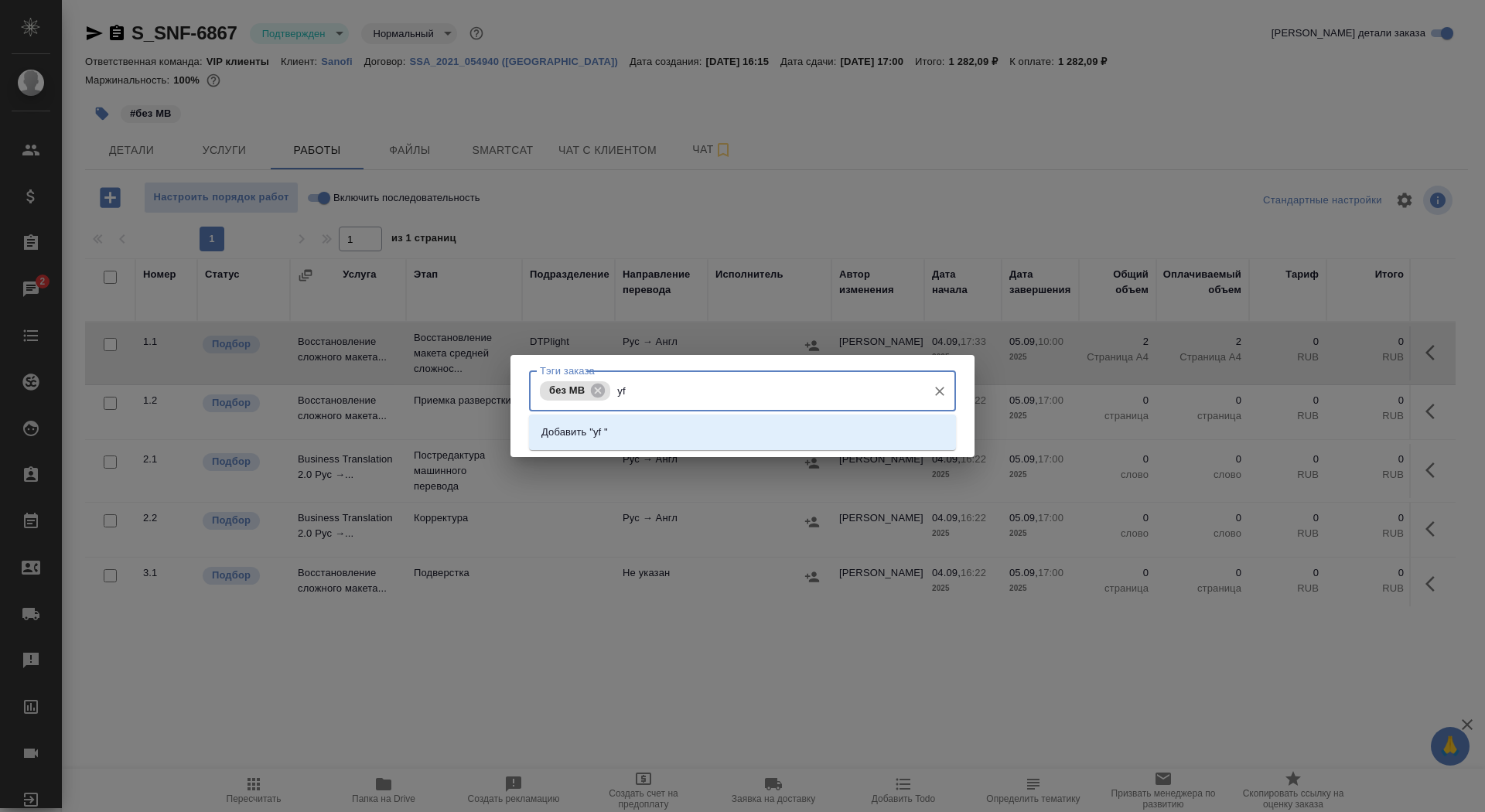
type input "y"
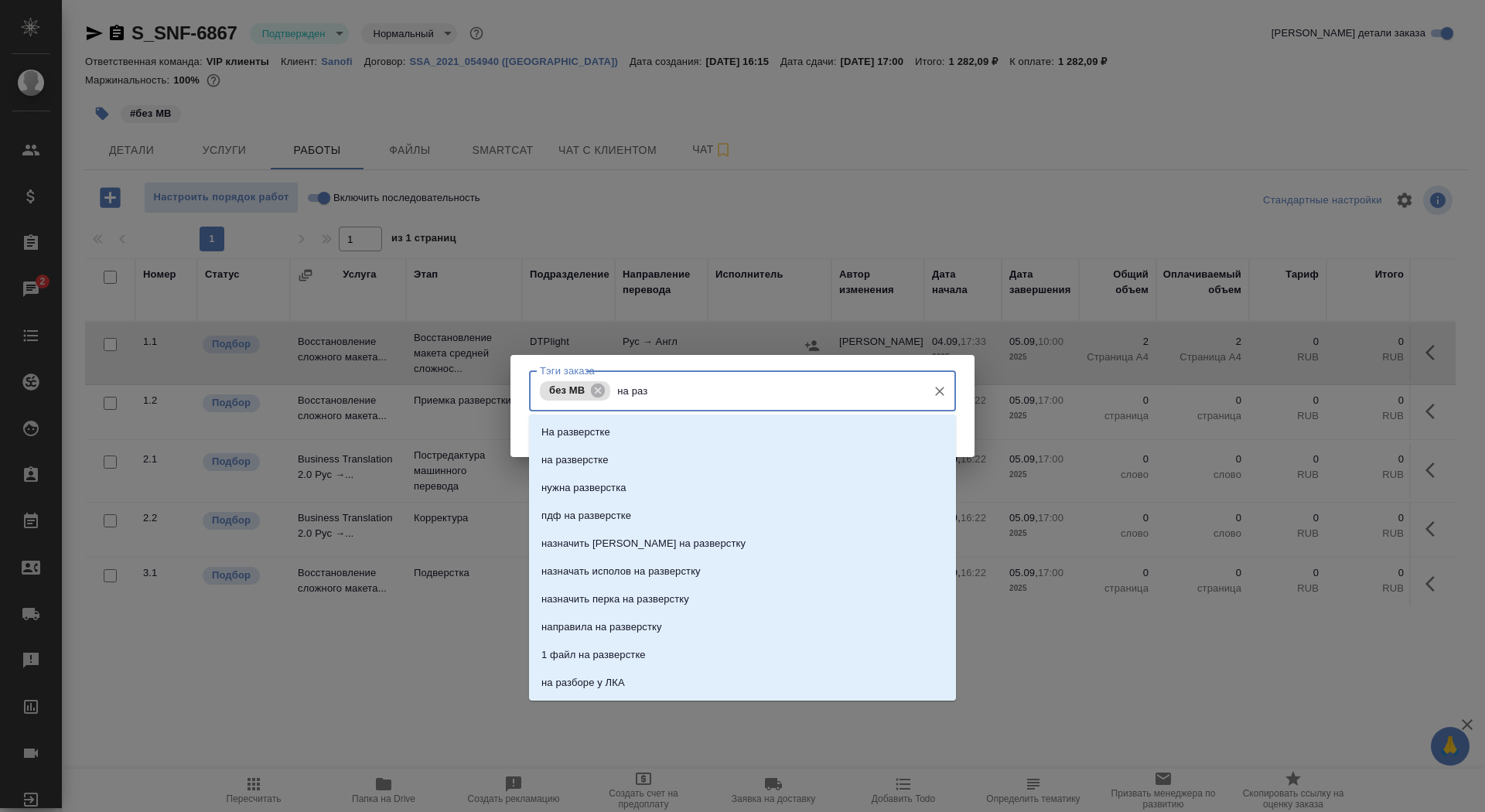
type input "на разв"
click at [700, 461] on li "на разверстке" at bounding box center [742, 460] width 427 height 28
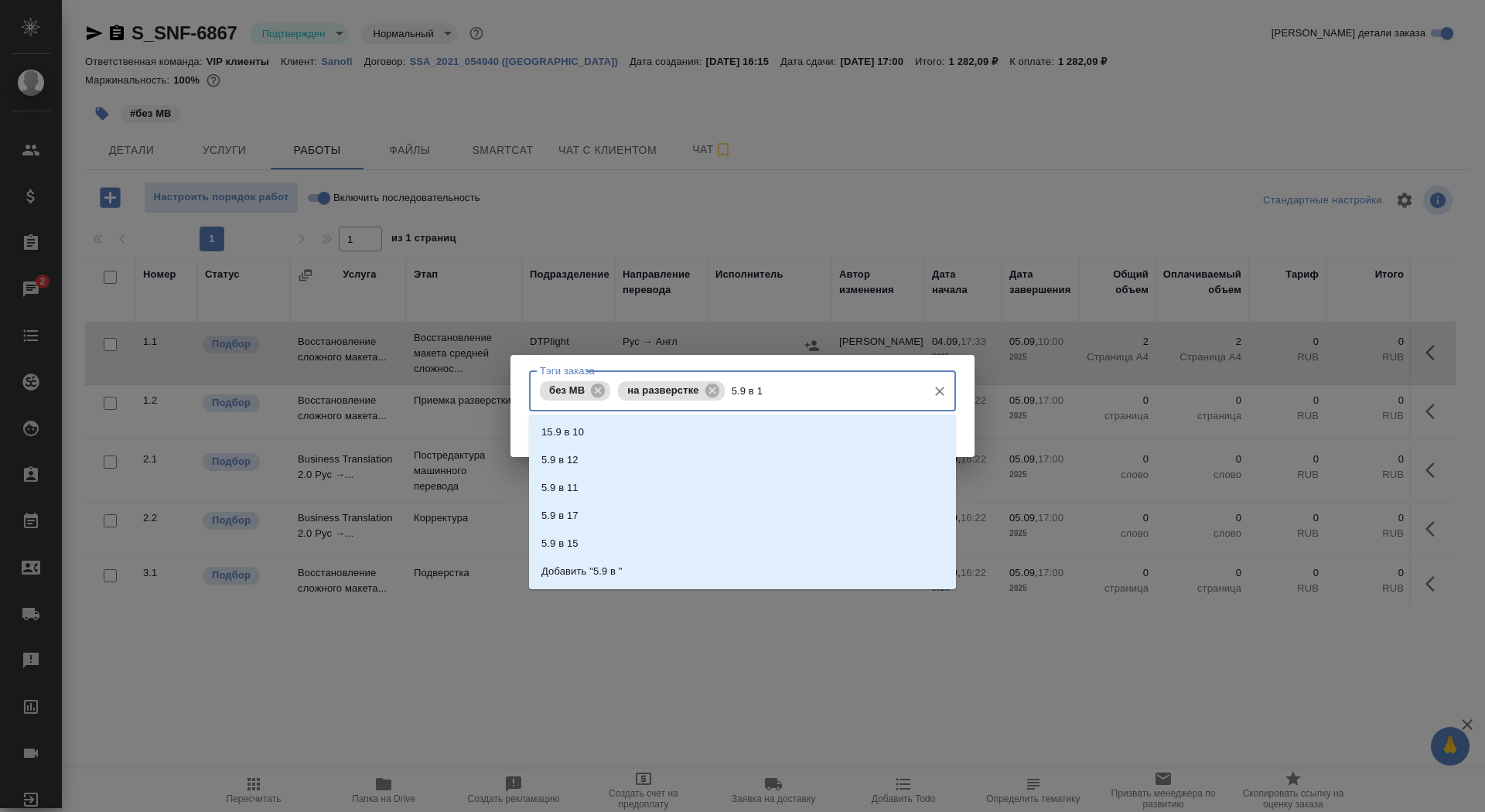
type input "5.9 в 10"
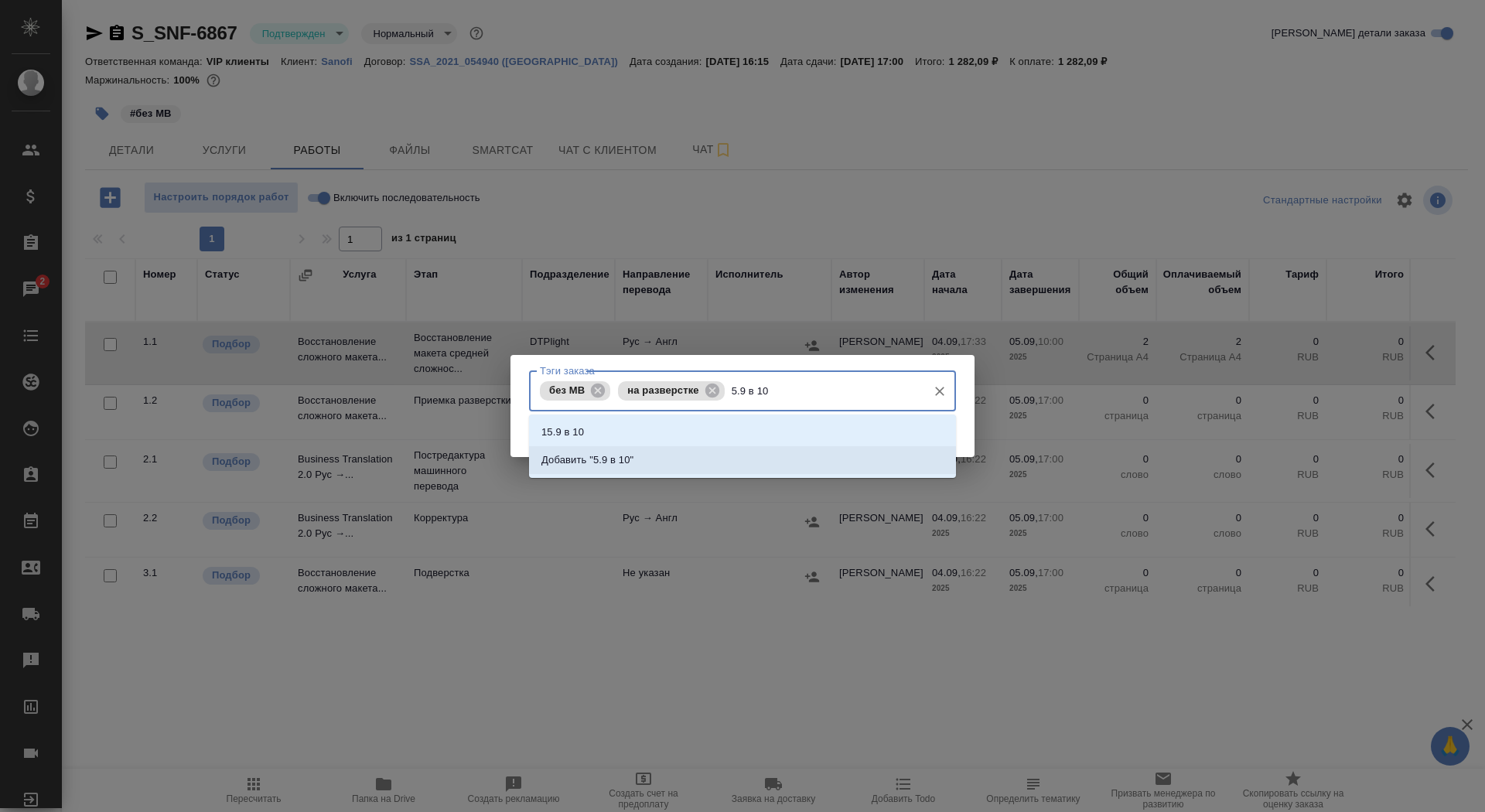
click at [732, 456] on li "Добавить "5.9 в 10"" at bounding box center [742, 460] width 427 height 28
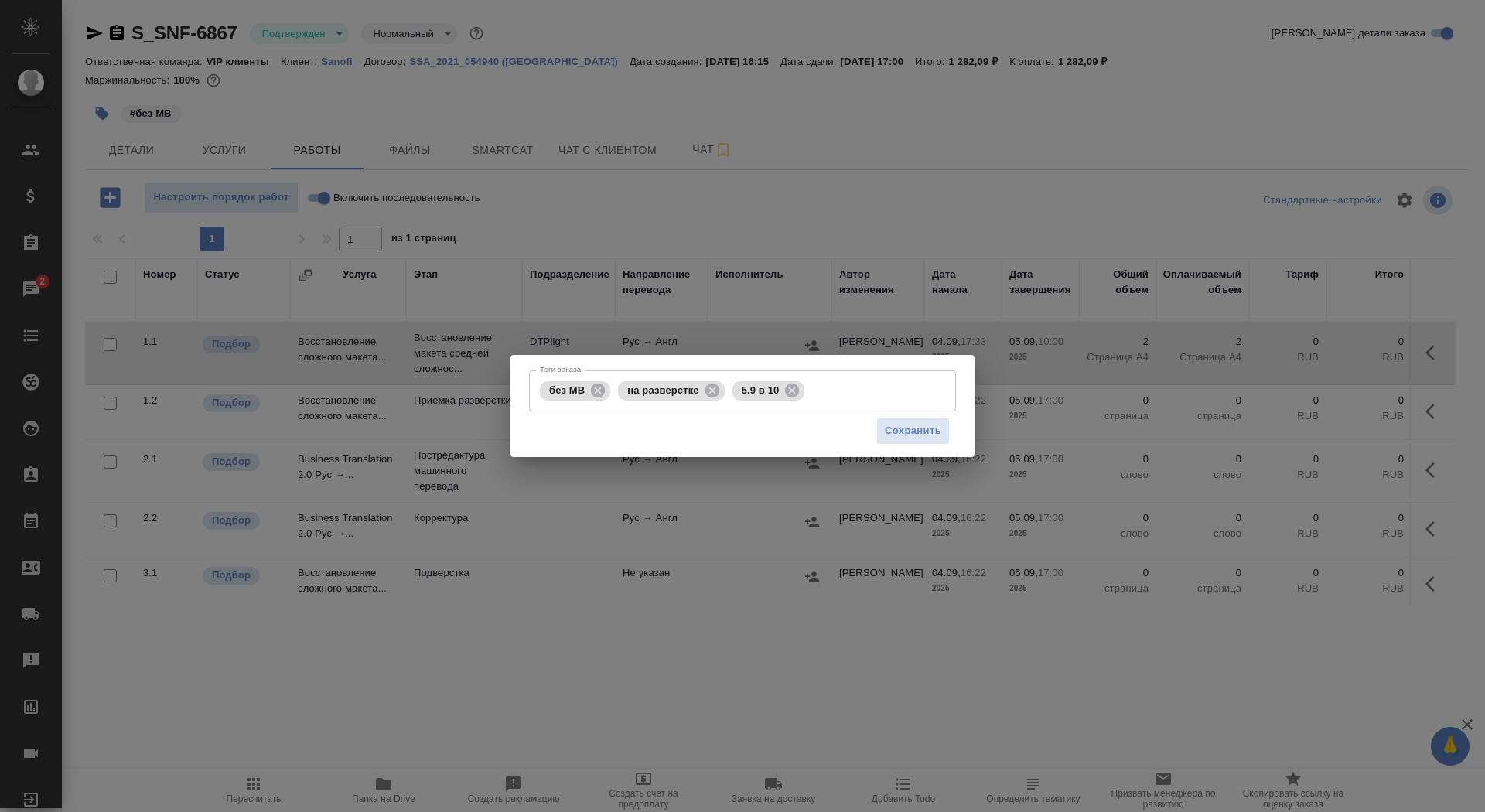
click at [912, 418] on div "Сохранить" at bounding box center [913, 431] width 73 height 27
click at [912, 429] on span "Сохранить" at bounding box center [913, 431] width 57 height 17
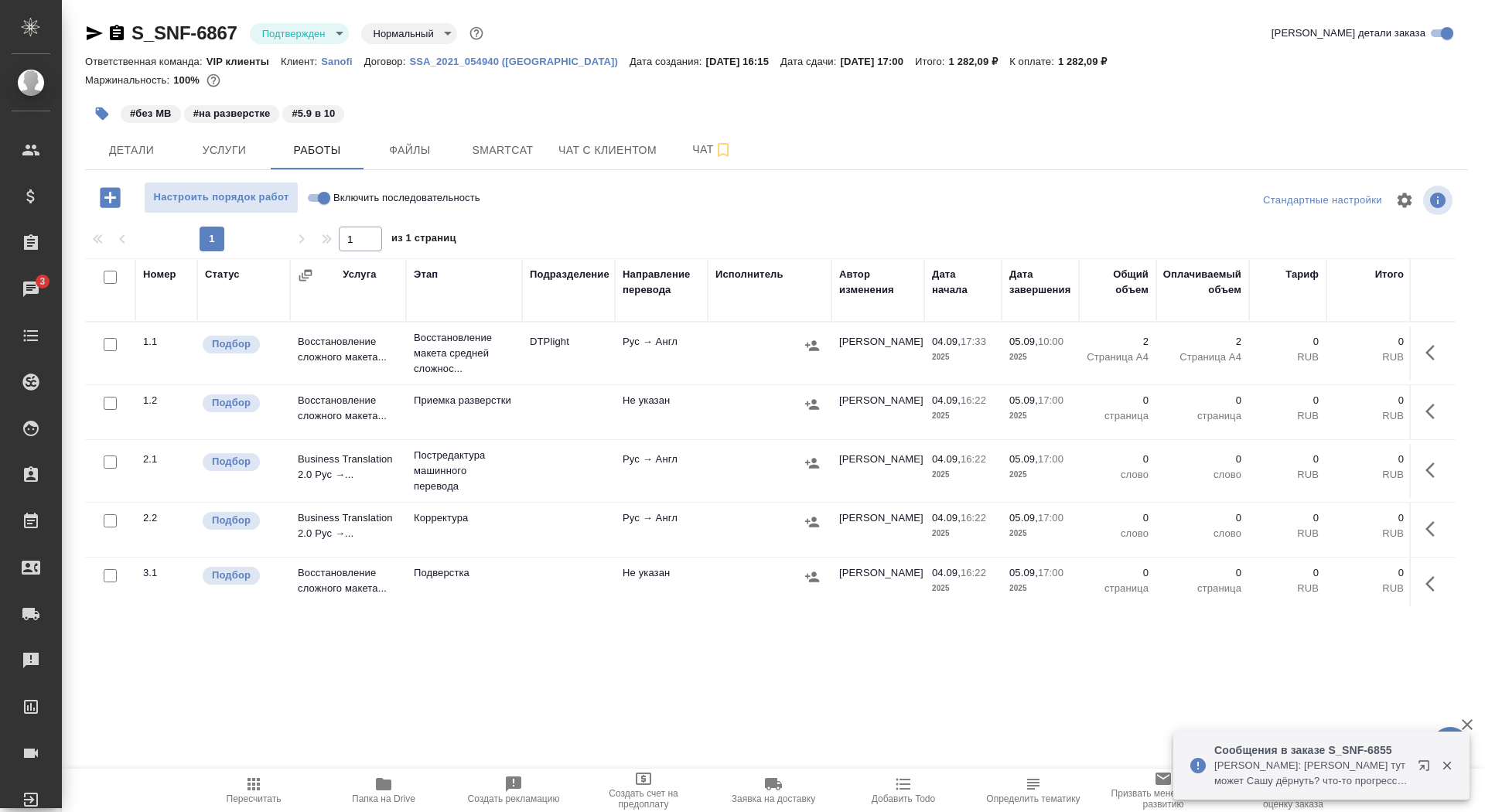
click at [381, 787] on icon "button" at bounding box center [384, 783] width 15 height 13
